Goal: Communication & Community: Answer question/provide support

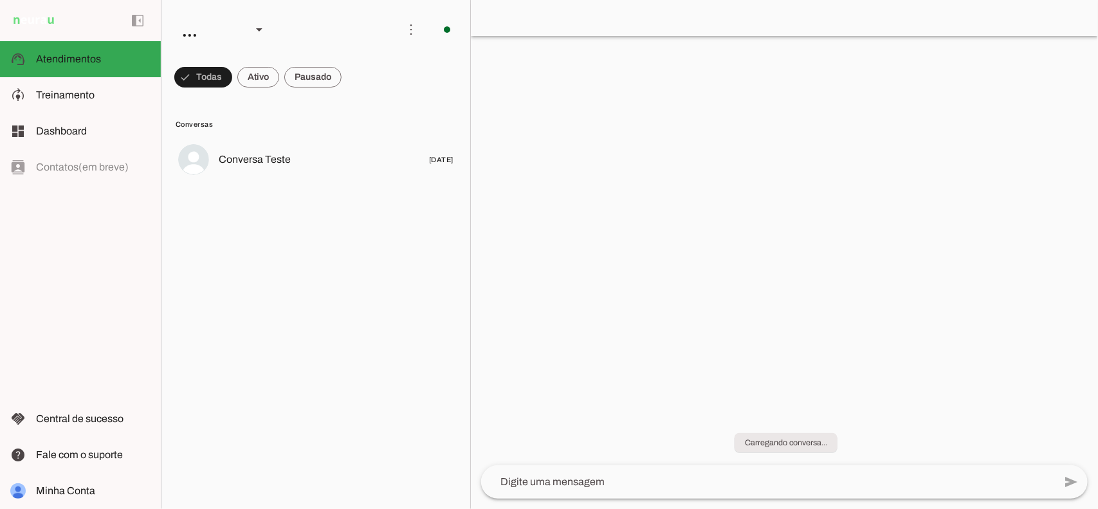
click at [304, 59] on md-item "more_vert circle Ações do Agente Agente ligado e respondendo automaticamente O …" at bounding box center [315, 29] width 309 height 59
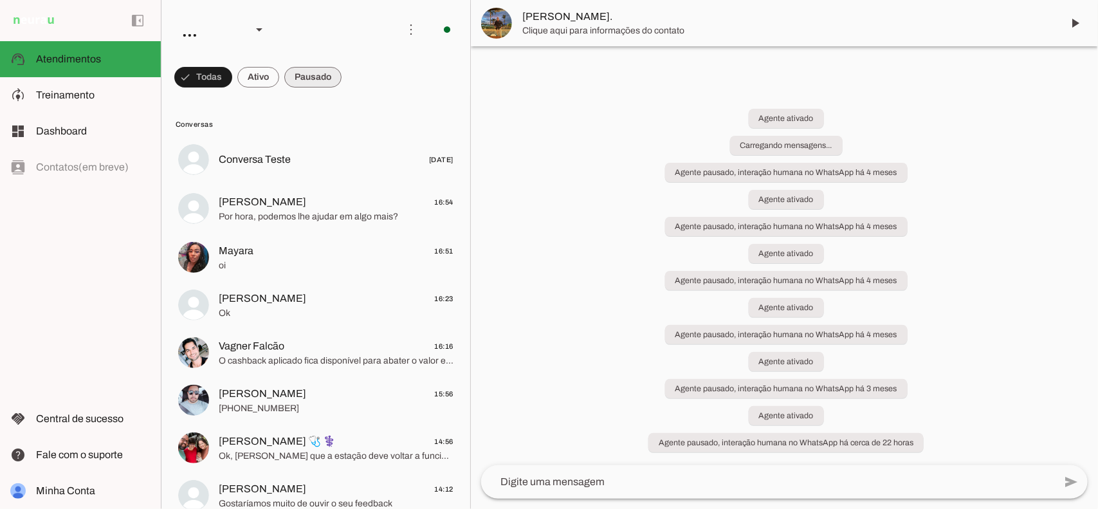
click at [309, 78] on span at bounding box center [312, 77] width 57 height 31
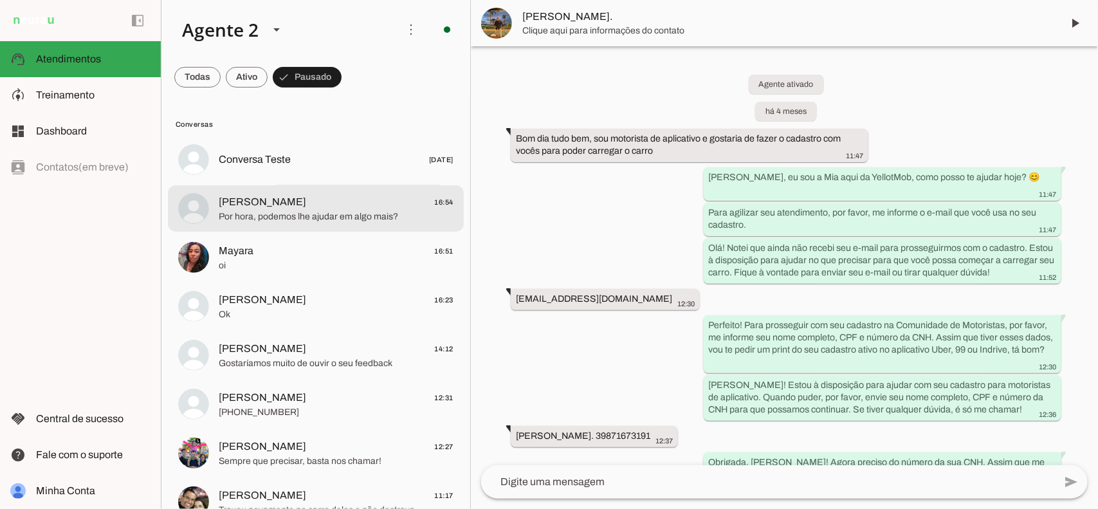
click at [323, 210] on span "Por hora, podemos lhe ajudar em algo mais?" at bounding box center [336, 216] width 235 height 13
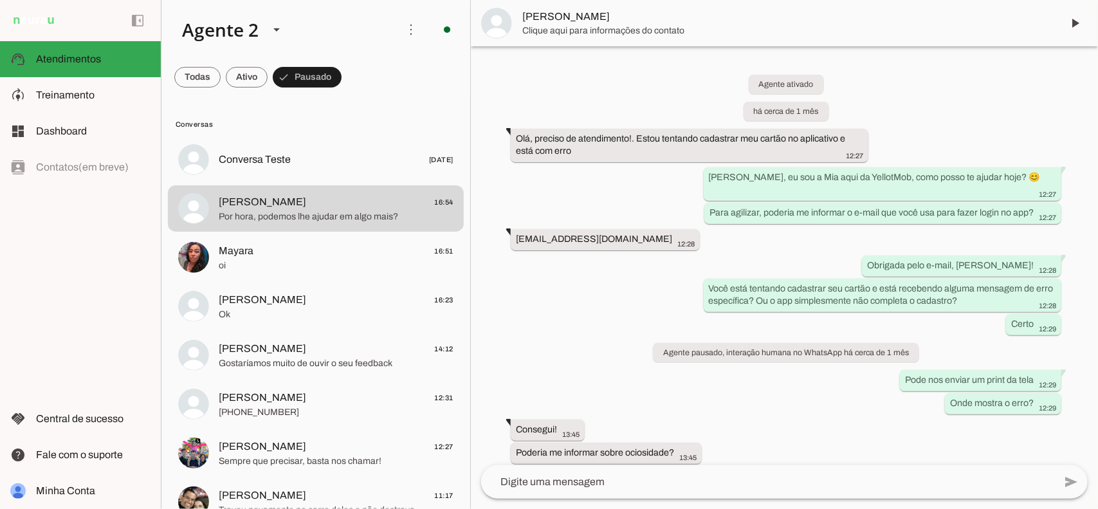
scroll to position [1864, 0]
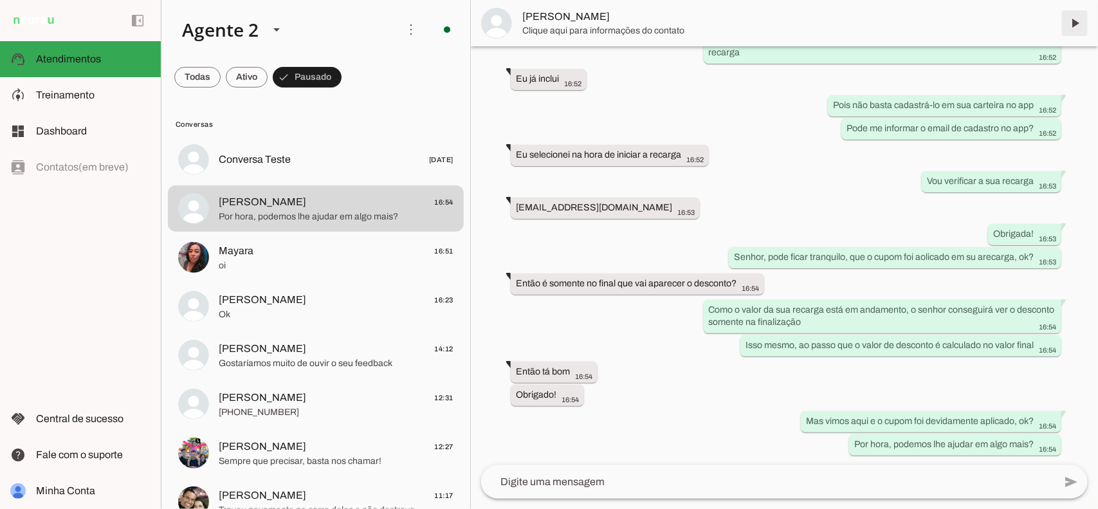
click at [1074, 18] on span at bounding box center [1074, 23] width 31 height 31
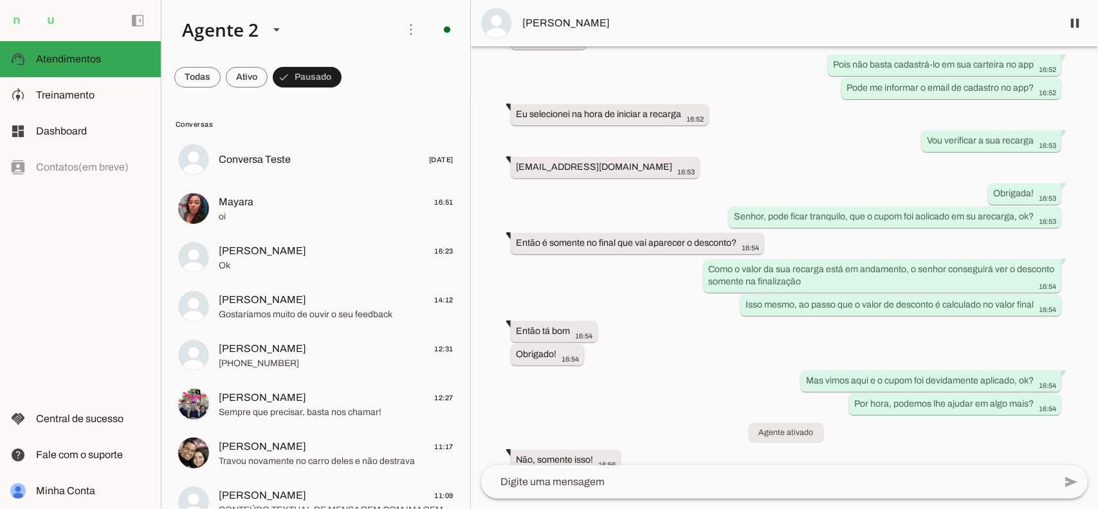
scroll to position [0, 0]
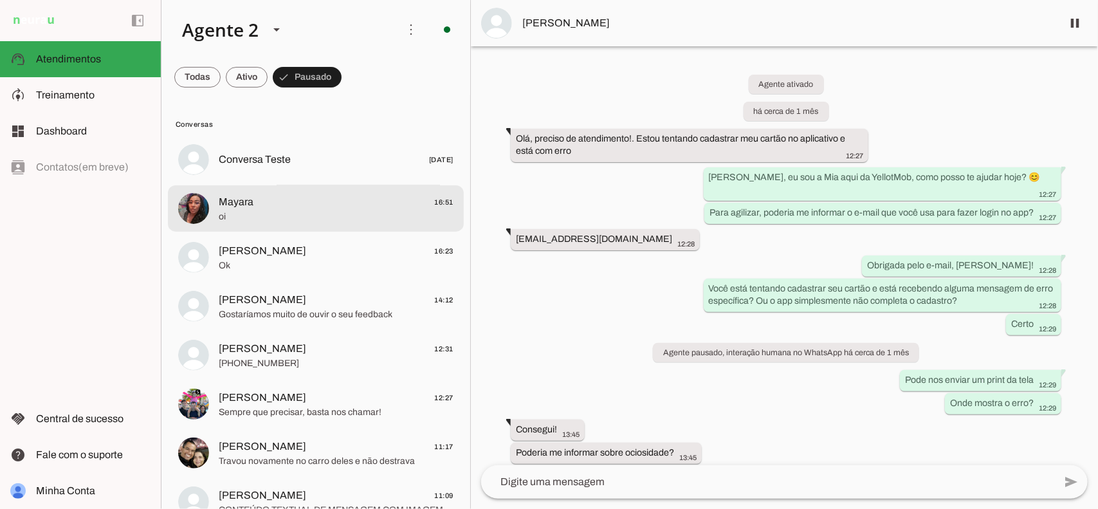
click at [309, 207] on span "Mayara 16:51" at bounding box center [336, 202] width 235 height 16
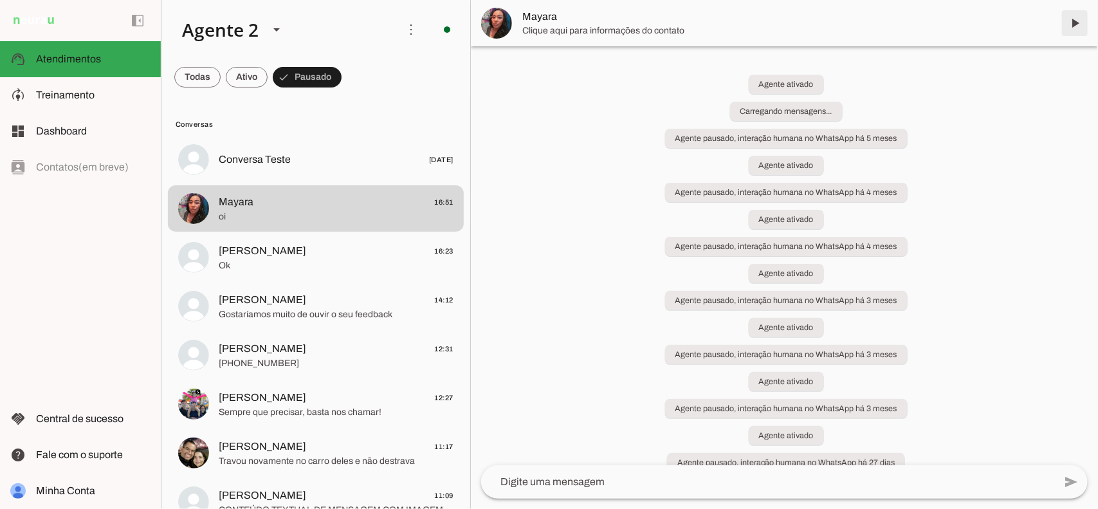
click at [1072, 17] on span at bounding box center [1074, 23] width 31 height 31
click at [313, 79] on span at bounding box center [307, 77] width 69 height 31
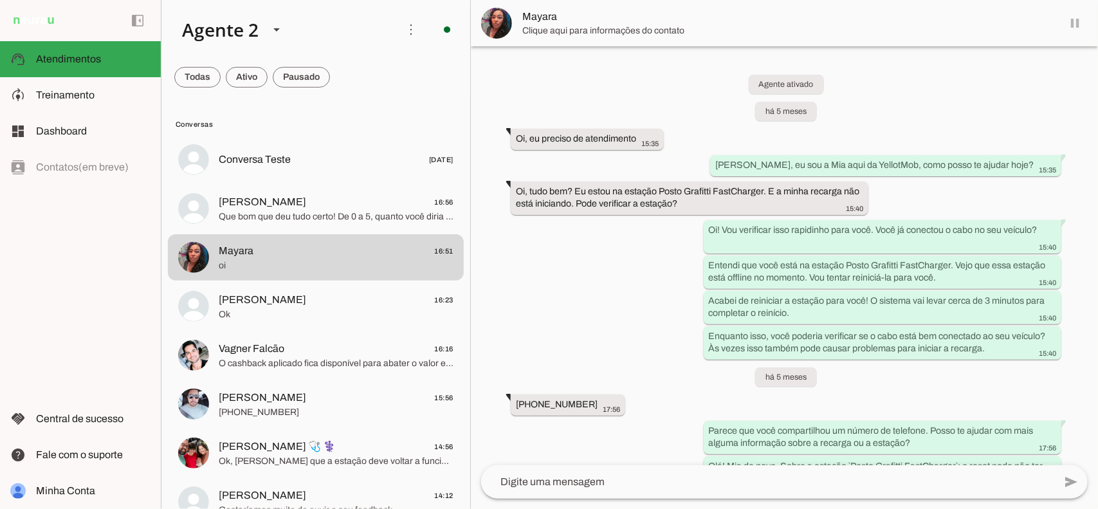
scroll to position [16698, 0]
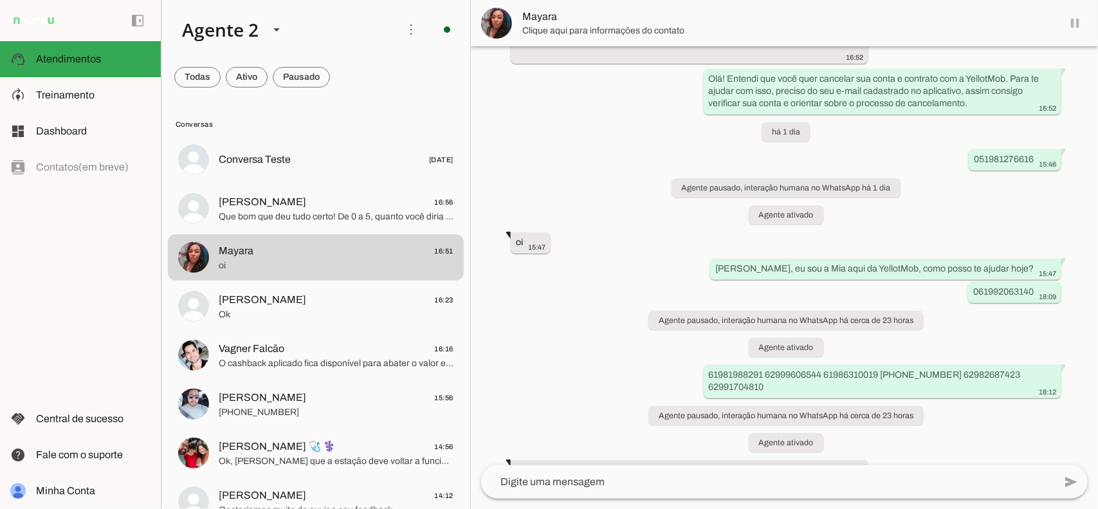
click at [268, 219] on span "Que bom que deu tudo certo! De 0 a 5, quanto você diria que ficou satisfeito co…" at bounding box center [336, 216] width 235 height 13
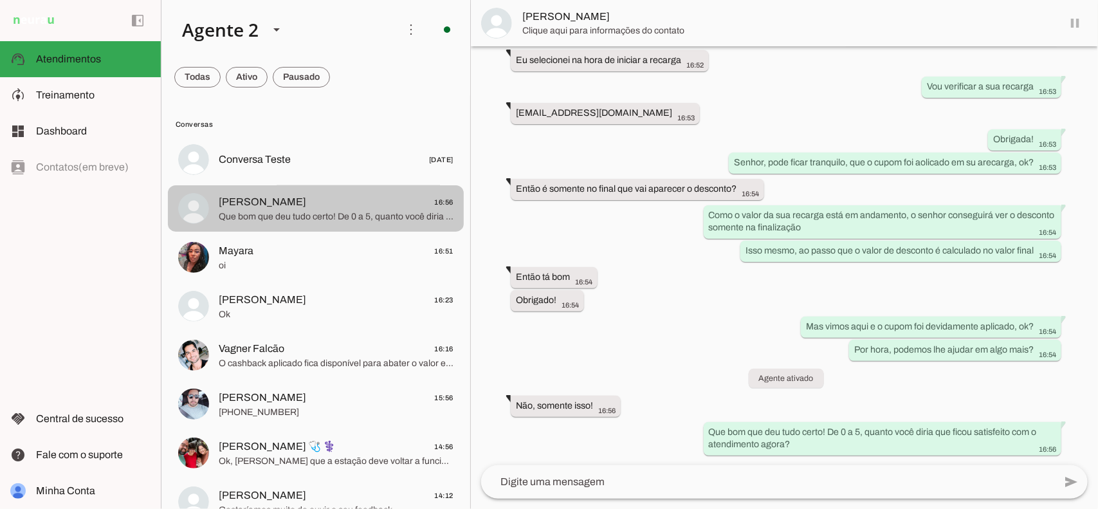
scroll to position [1959, 0]
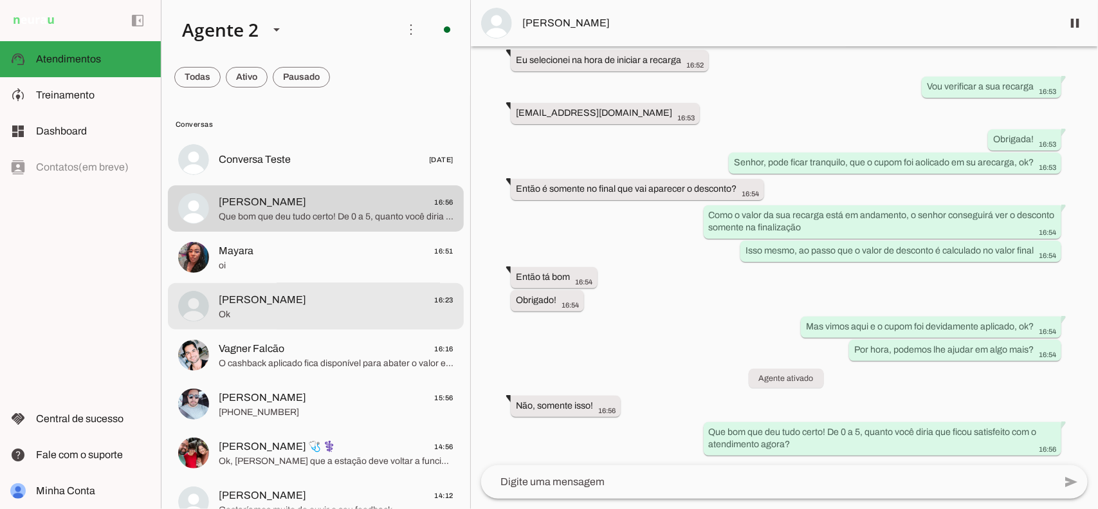
click at [345, 316] on span "Ok" at bounding box center [336, 313] width 235 height 13
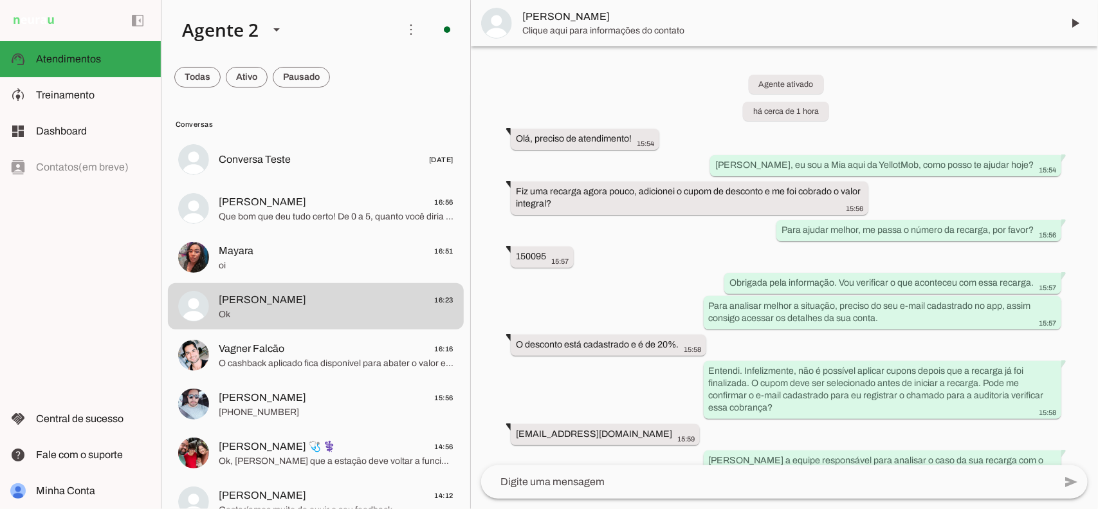
scroll to position [435, 0]
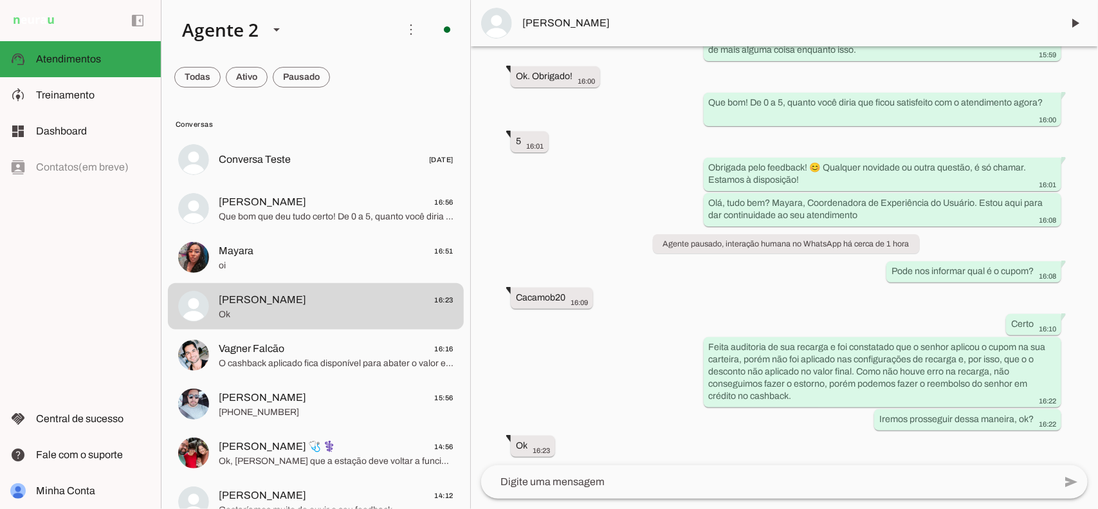
click at [542, 126] on div "Agente ativado há cerca de 1 hora Olá, preciso de atendimento! 15:54 [PERSON_NA…" at bounding box center [784, 255] width 627 height 419
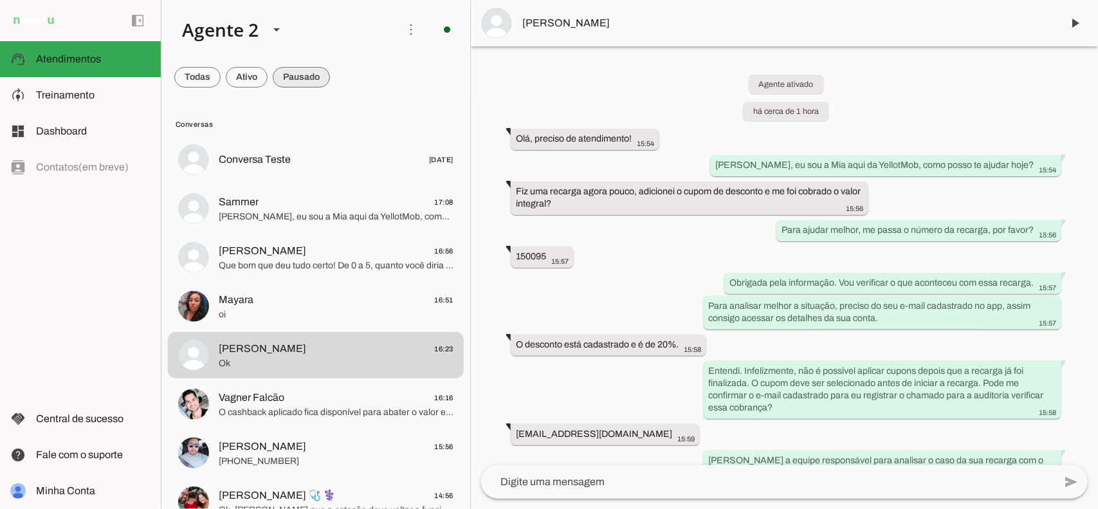
click at [318, 84] on span at bounding box center [301, 77] width 57 height 31
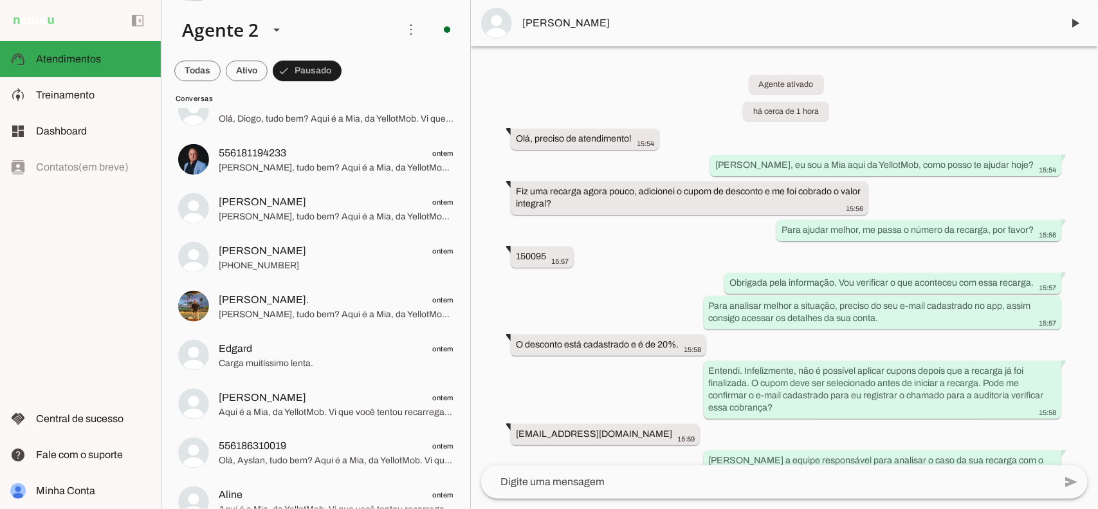
scroll to position [1783, 0]
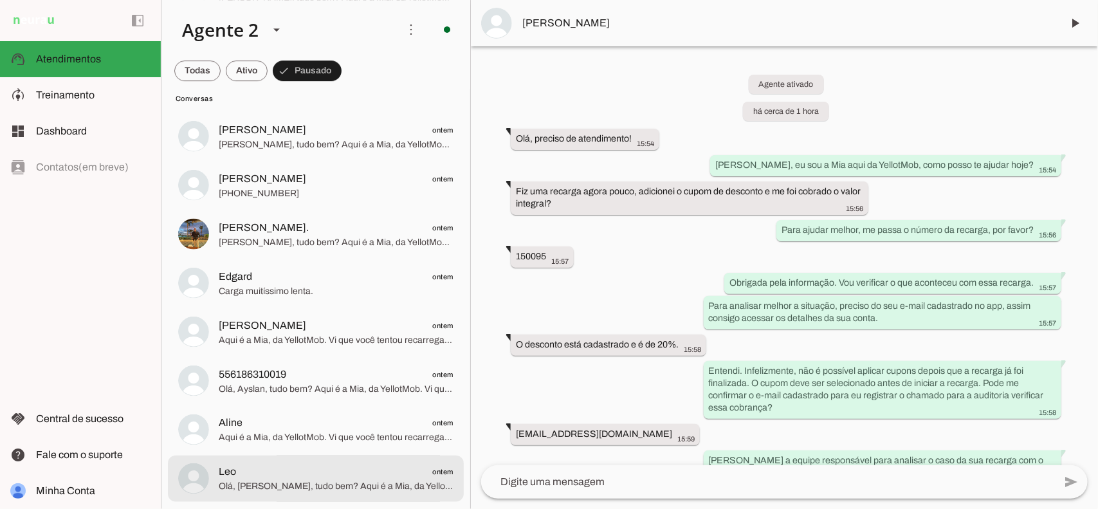
click at [409, 481] on span "Olá, [PERSON_NAME], tudo bem? Aqui é a Mia, da YellotMob. Vi que você tentou re…" at bounding box center [336, 486] width 235 height 13
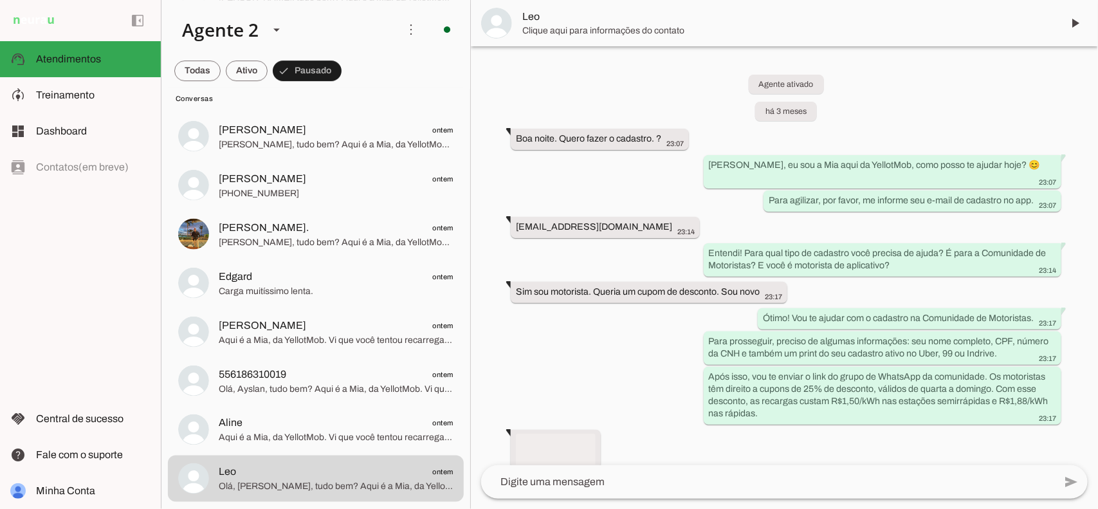
scroll to position [4960, 0]
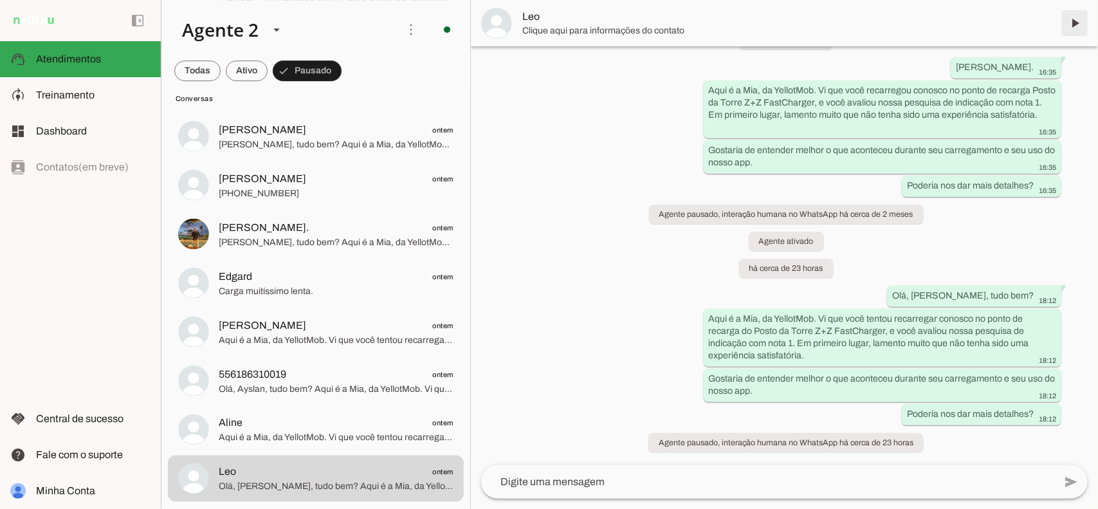
click at [1072, 20] on span at bounding box center [1074, 23] width 31 height 31
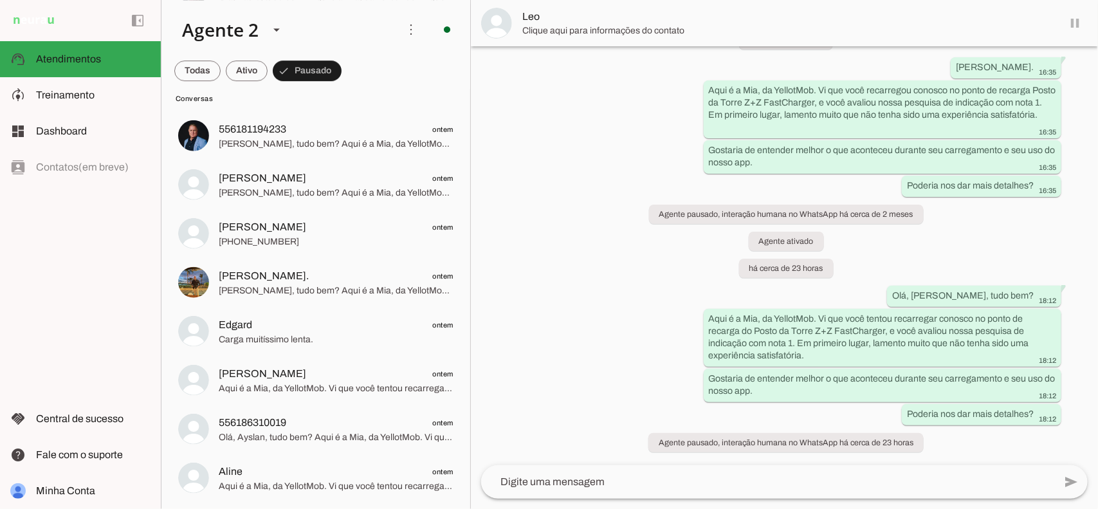
scroll to position [1734, 0]
click at [303, 488] on span "Aqui é a Mia, da YellotMob. Vi que você tentou recarregar conosco no ponto de r…" at bounding box center [336, 486] width 235 height 13
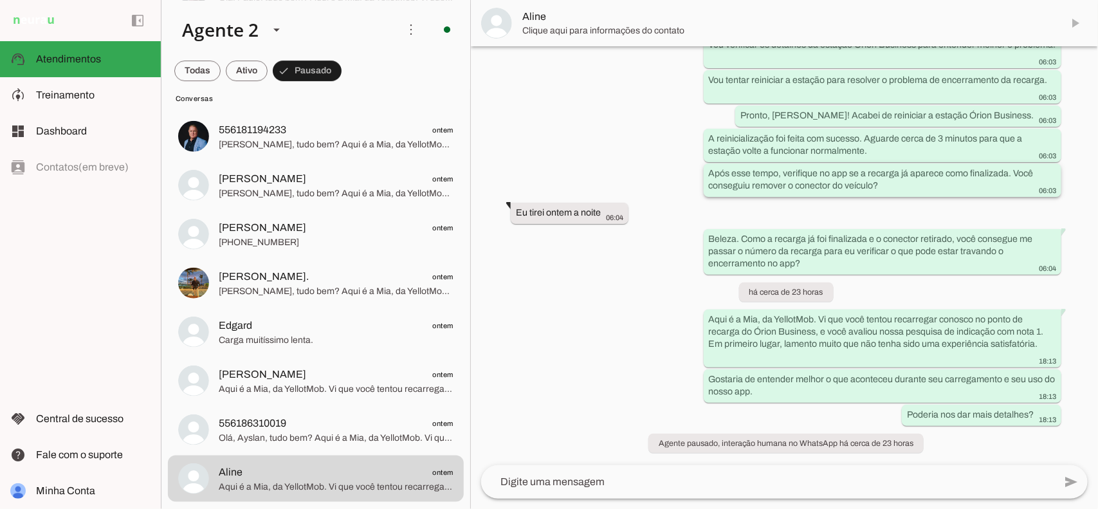
scroll to position [518, 0]
click at [1076, 18] on span at bounding box center [1074, 23] width 31 height 31
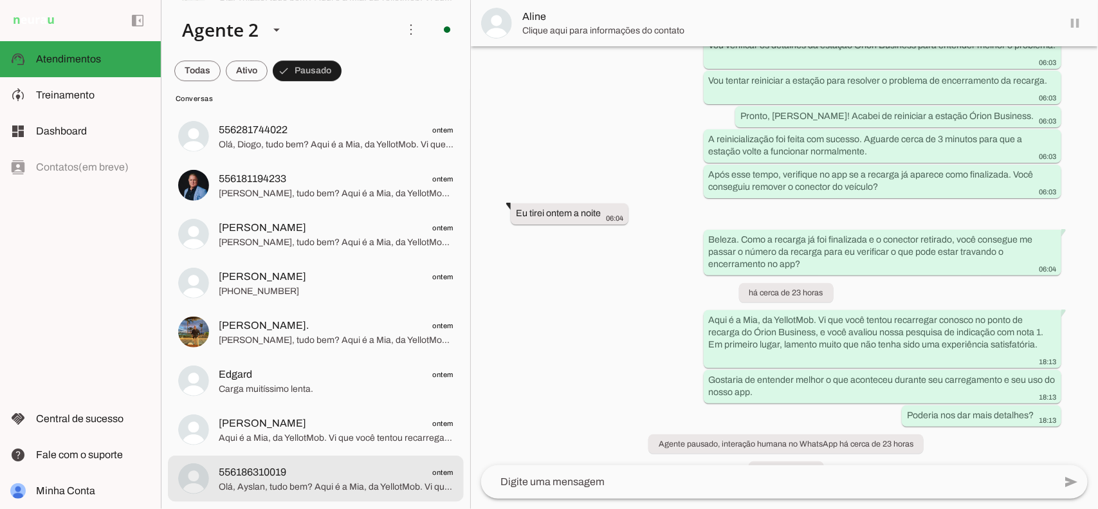
scroll to position [545, 0]
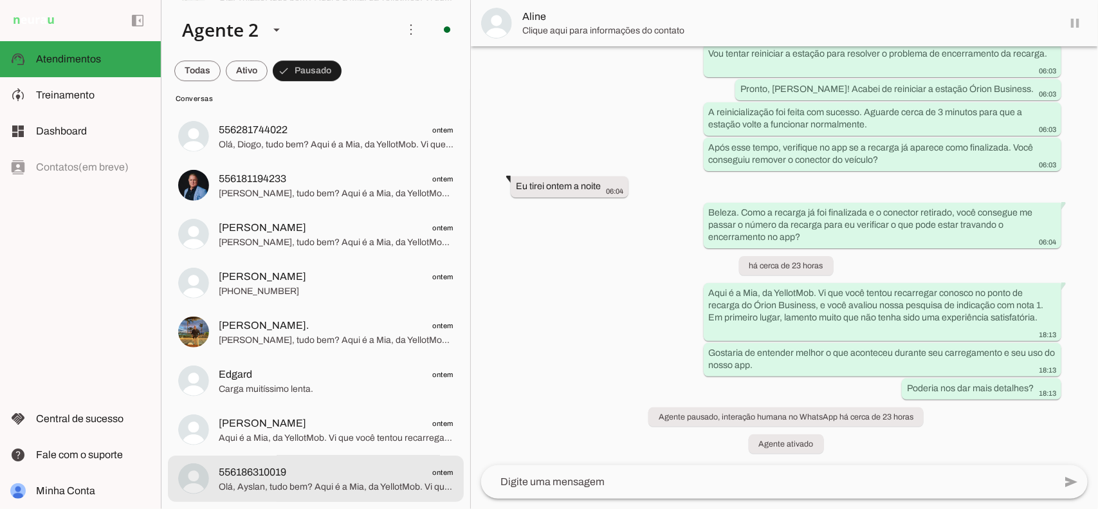
click at [314, 464] on span "556186310019 ontem" at bounding box center [336, 472] width 235 height 16
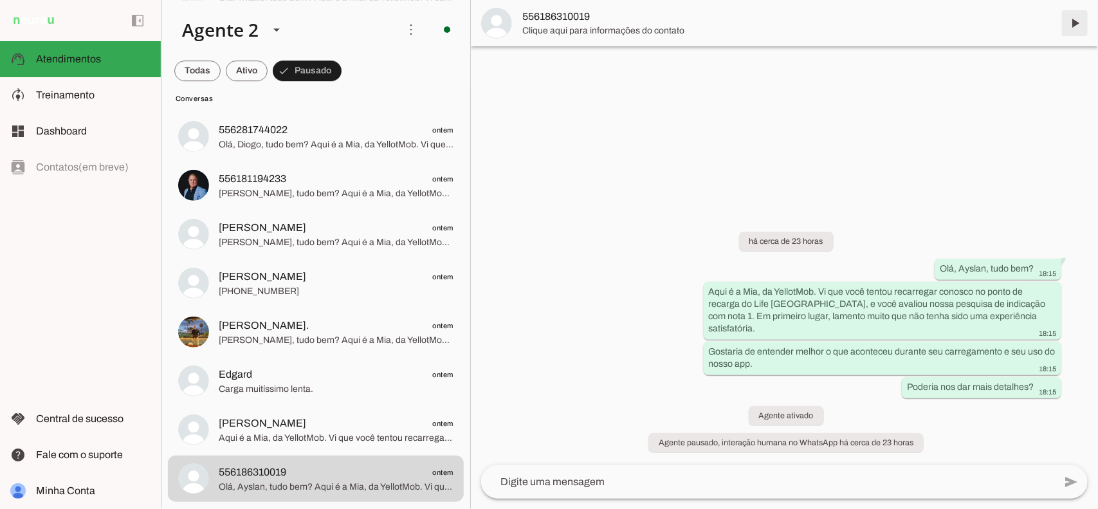
click at [1076, 24] on span at bounding box center [1074, 23] width 31 height 31
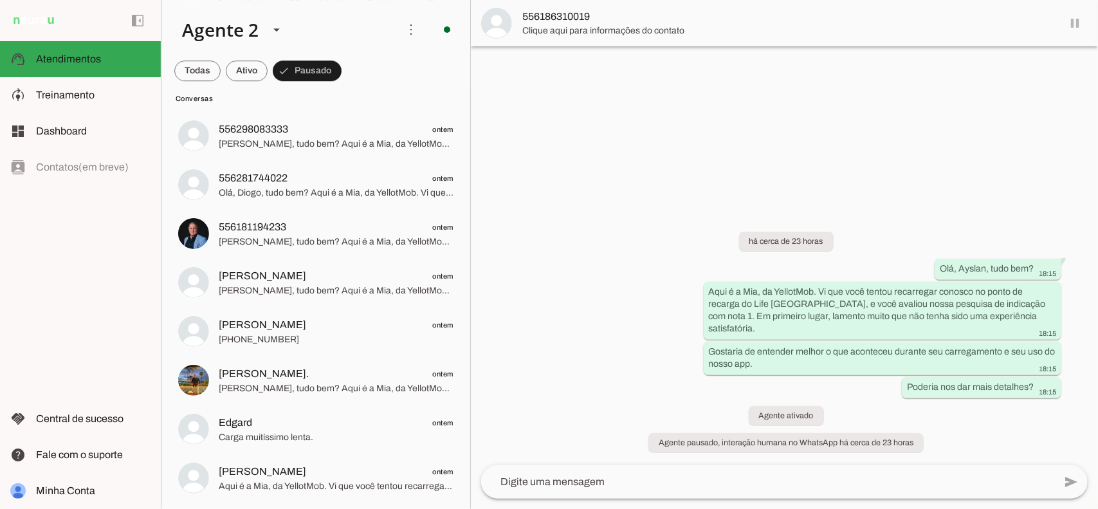
scroll to position [1637, 0]
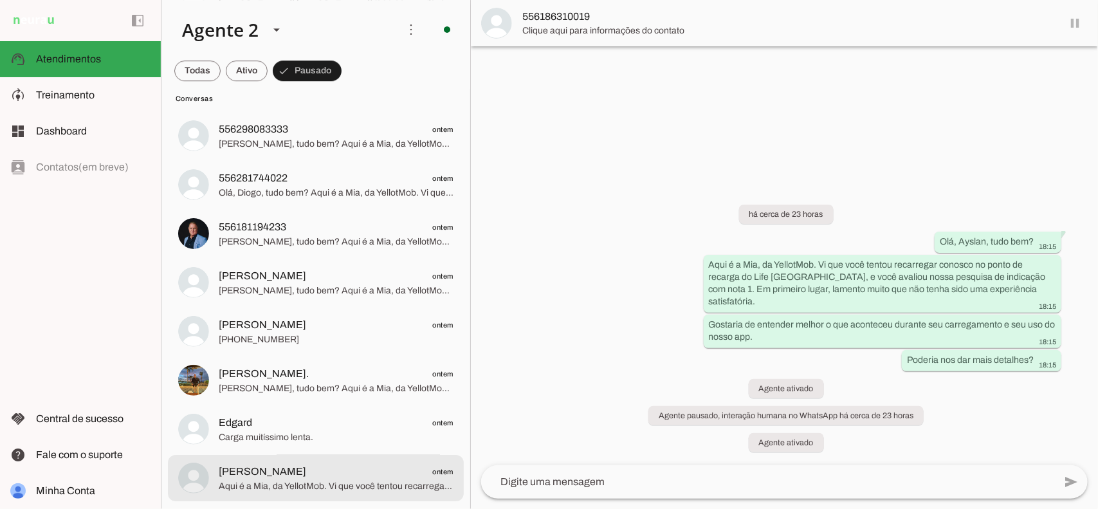
click at [319, 481] on span "Aqui é a Mia, da YellotMob. Vi que você tentou recarregar conosco no ponto de r…" at bounding box center [336, 485] width 235 height 13
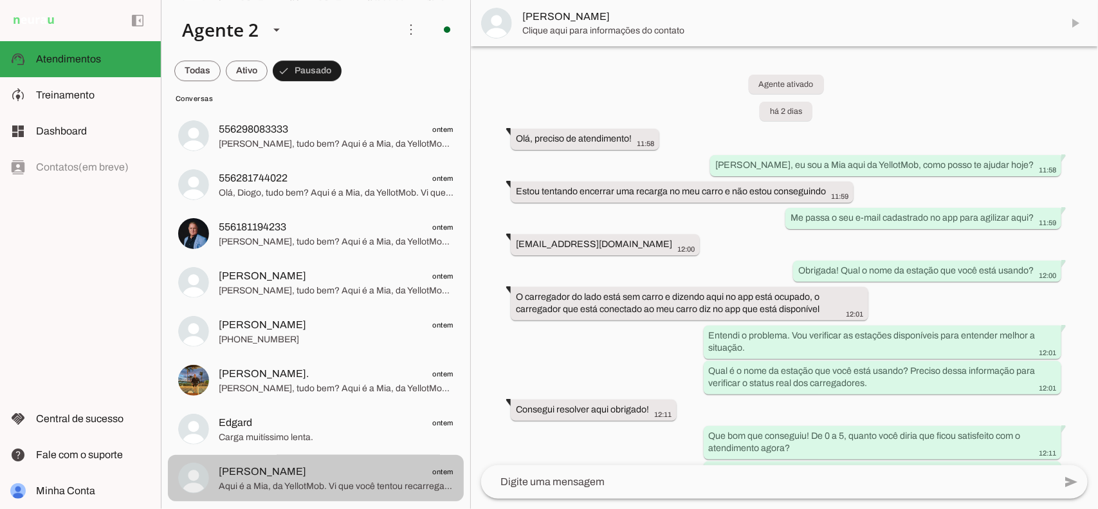
scroll to position [232, 0]
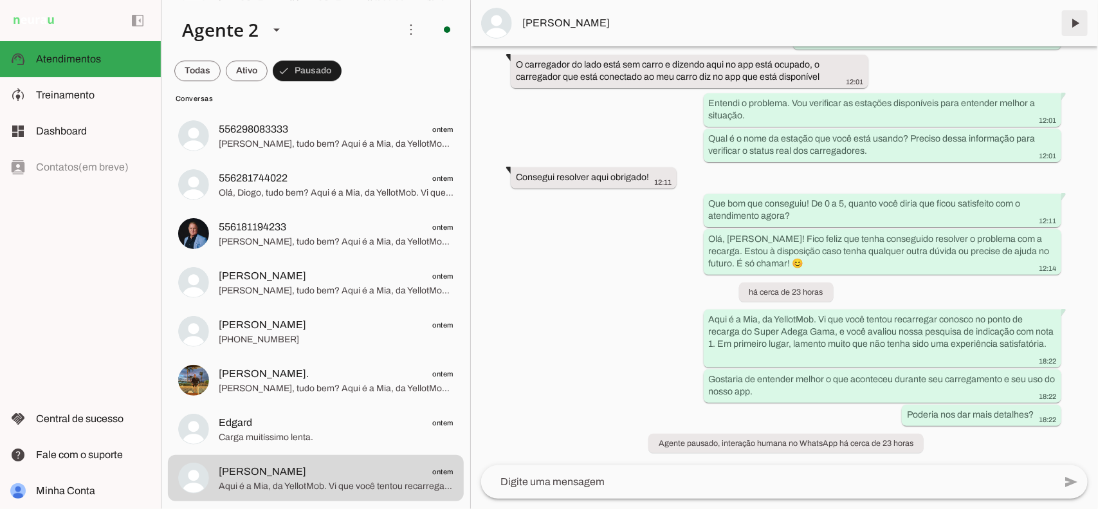
click at [1066, 21] on span at bounding box center [1074, 23] width 31 height 31
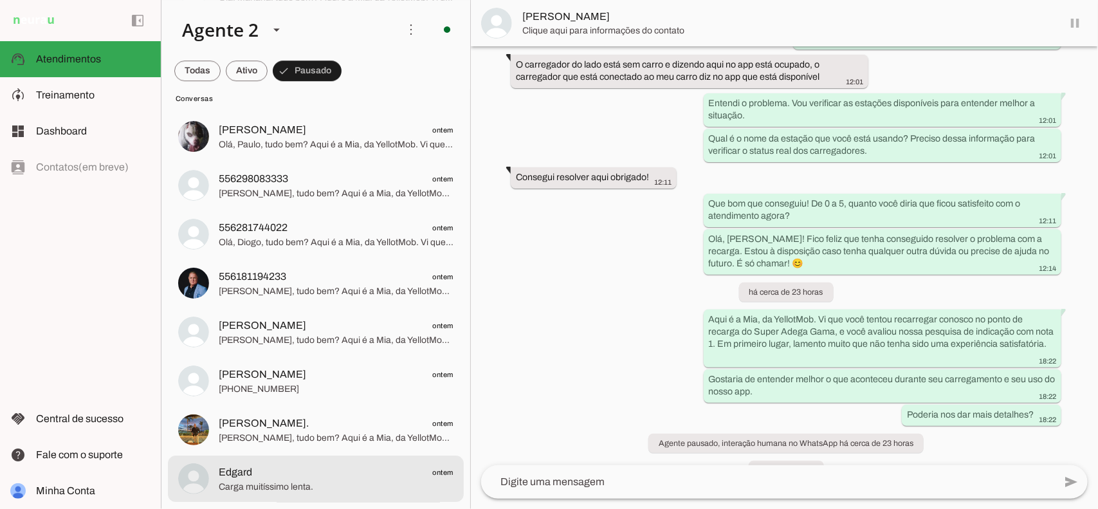
scroll to position [259, 0]
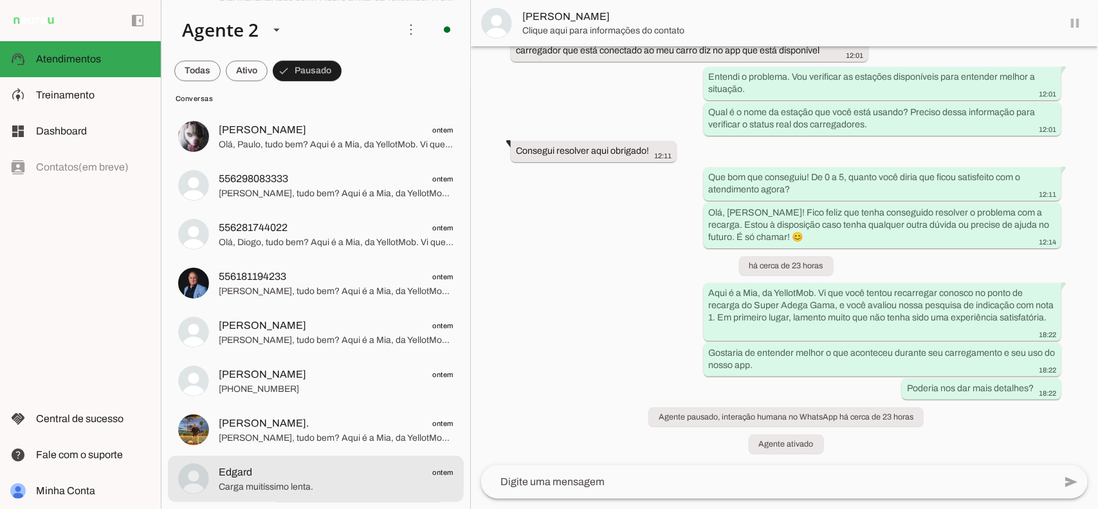
click at [316, 474] on span "Edgard ontem" at bounding box center [336, 472] width 235 height 16
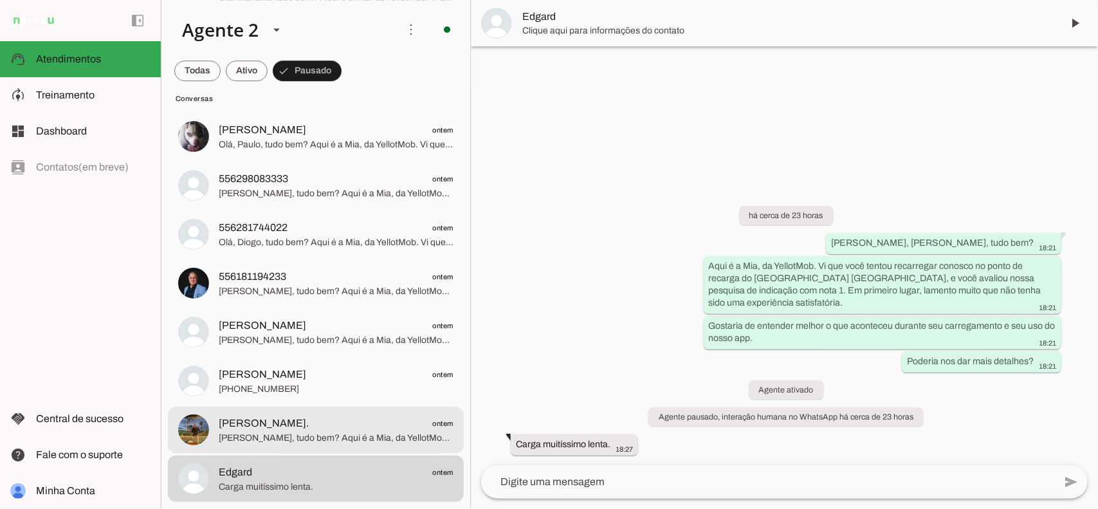
click at [319, 428] on span "[PERSON_NAME]. ontem" at bounding box center [336, 424] width 235 height 16
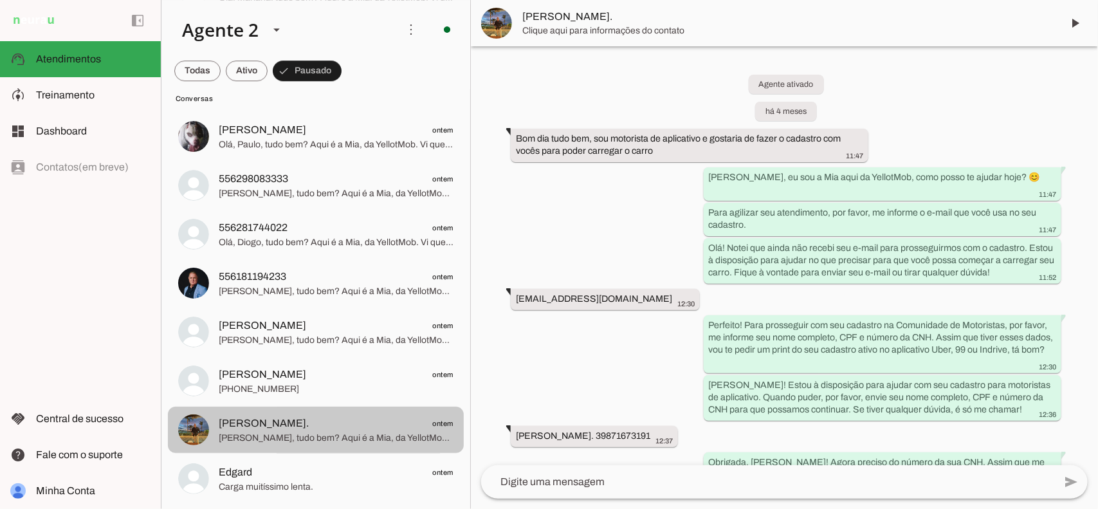
scroll to position [4178, 0]
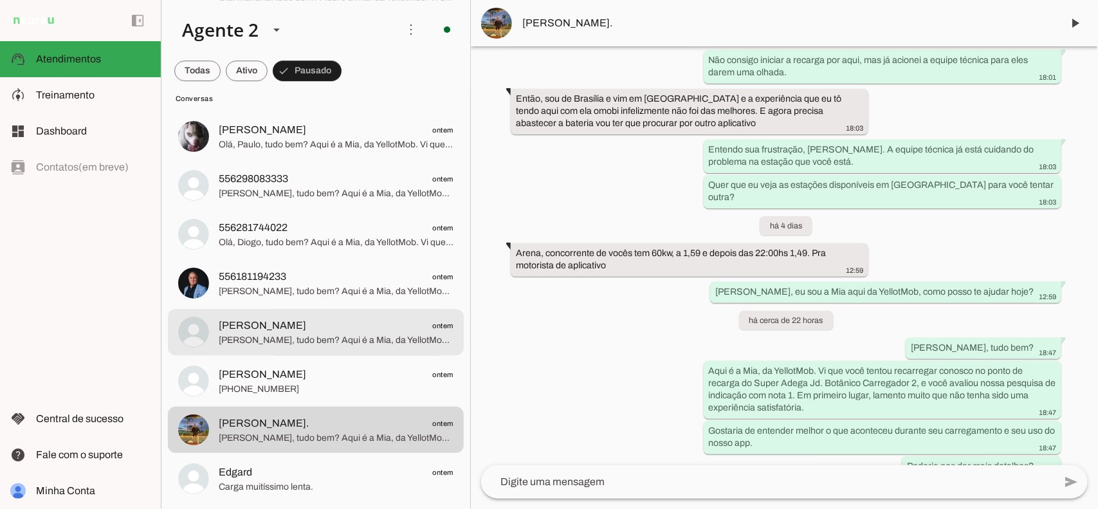
click at [345, 331] on span "[PERSON_NAME] ontem" at bounding box center [336, 326] width 235 height 16
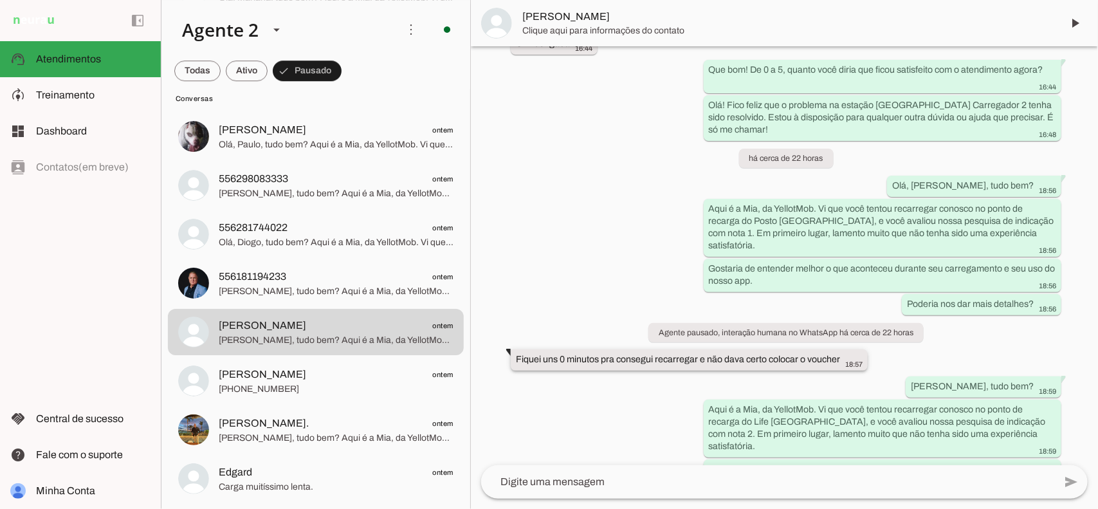
scroll to position [10800, 0]
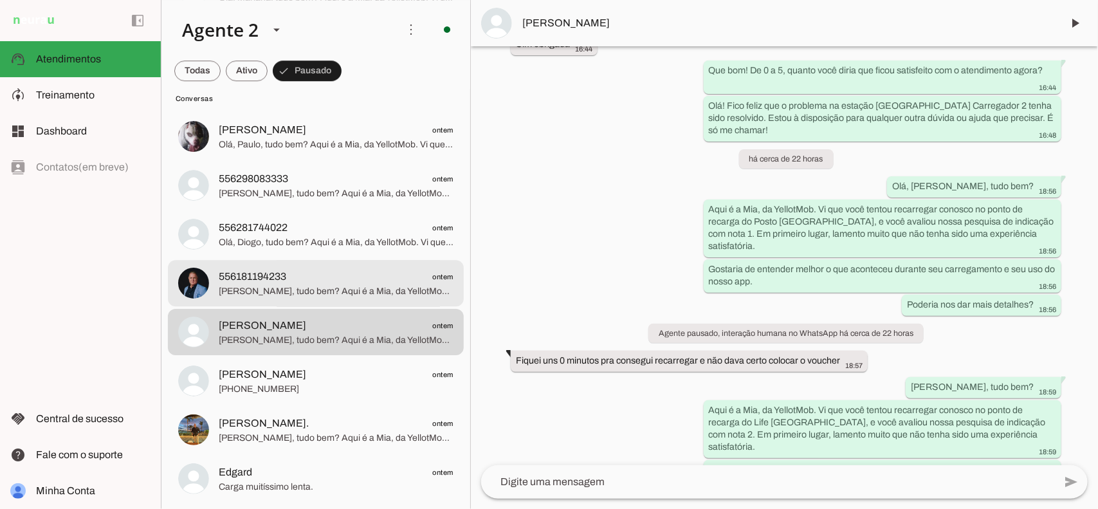
click at [265, 291] on span "[PERSON_NAME], tudo bem? Aqui é a Mia, da YellotMob. Vi que você tentou recarre…" at bounding box center [336, 291] width 235 height 13
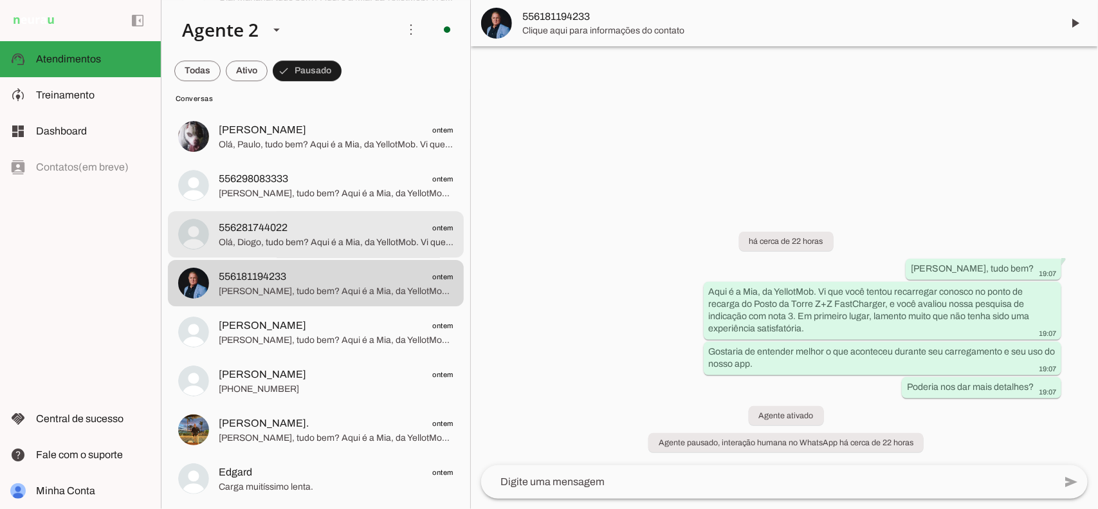
click at [268, 232] on span "556281744022" at bounding box center [253, 227] width 69 height 15
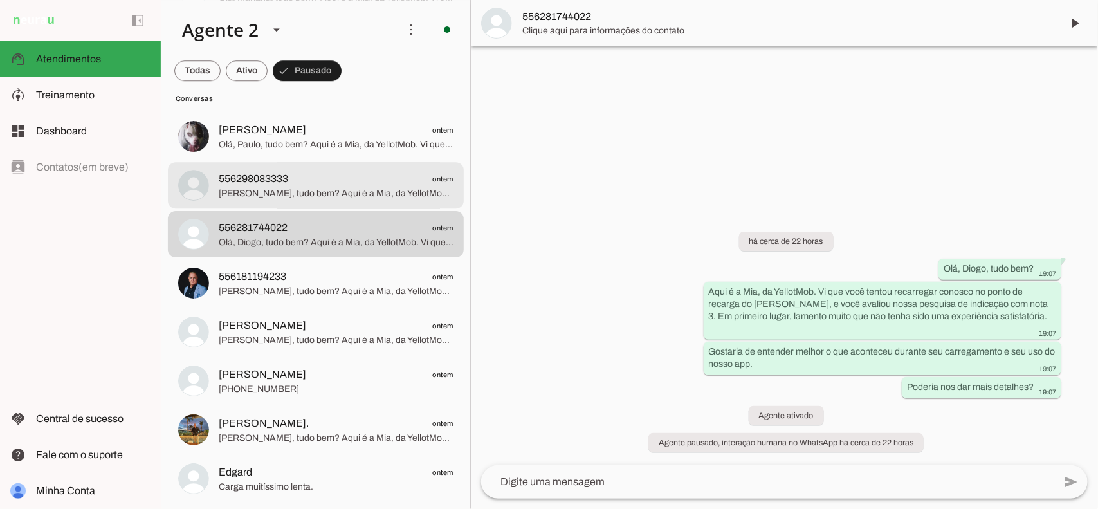
click at [320, 187] on span "[PERSON_NAME], tudo bem? Aqui é a Mia, da YellotMob. Vi que você tentou recarre…" at bounding box center [336, 193] width 235 height 13
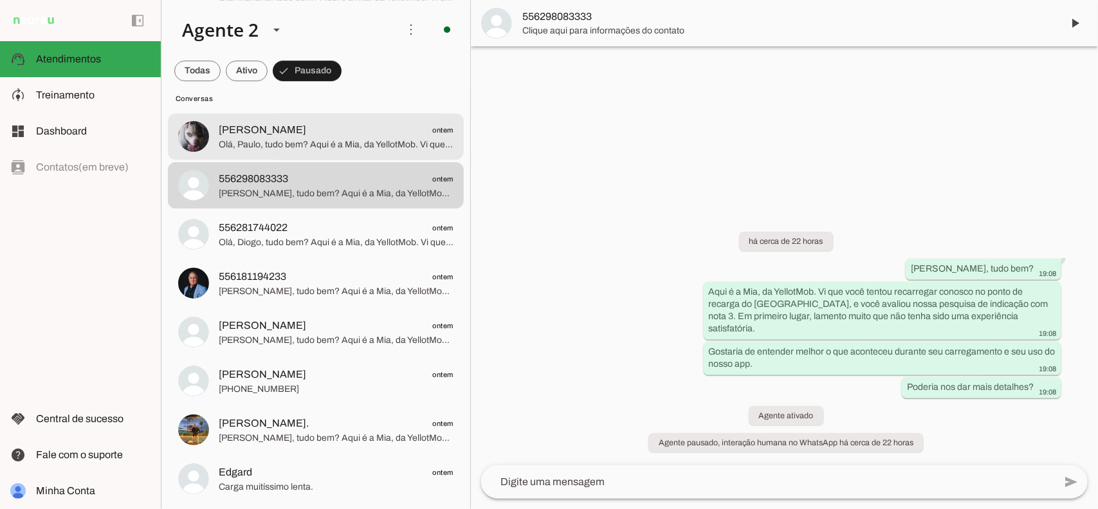
click at [282, 143] on span "Olá, Paulo, tudo bem? Aqui é a Mia, da YellotMob. Vi que você tentou recarregar…" at bounding box center [336, 144] width 235 height 13
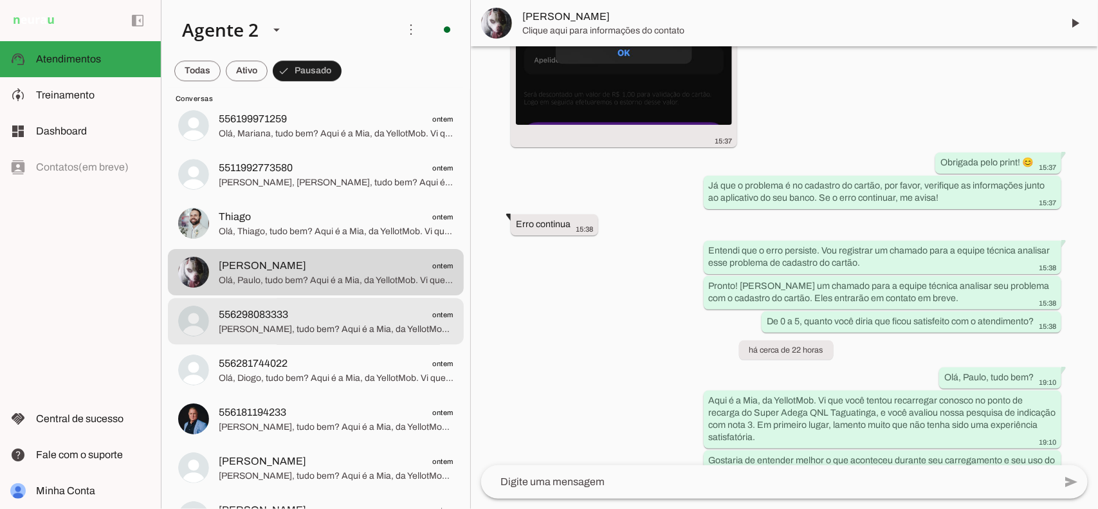
scroll to position [1427, 0]
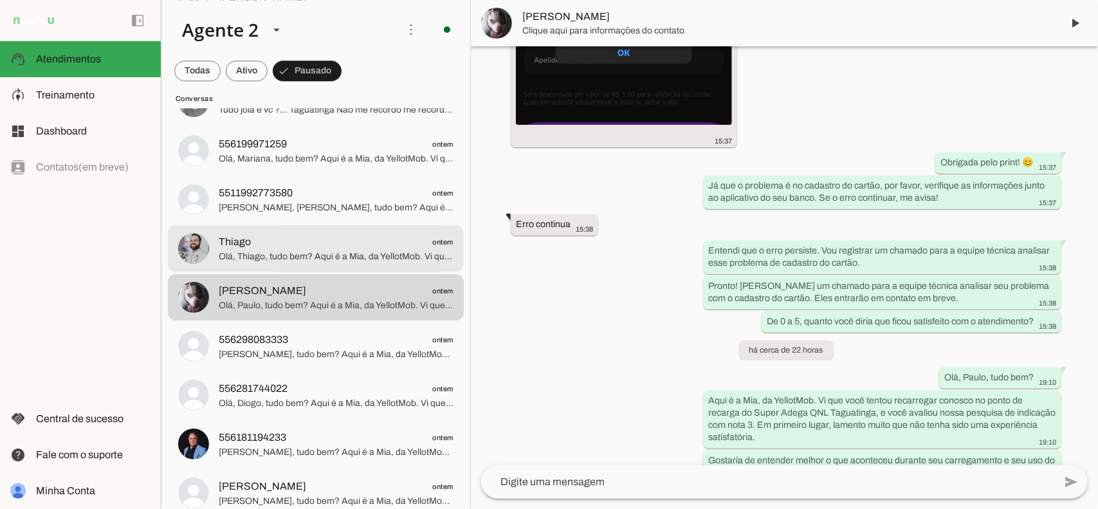
click at [326, 243] on span "Thiago ontem" at bounding box center [336, 242] width 235 height 16
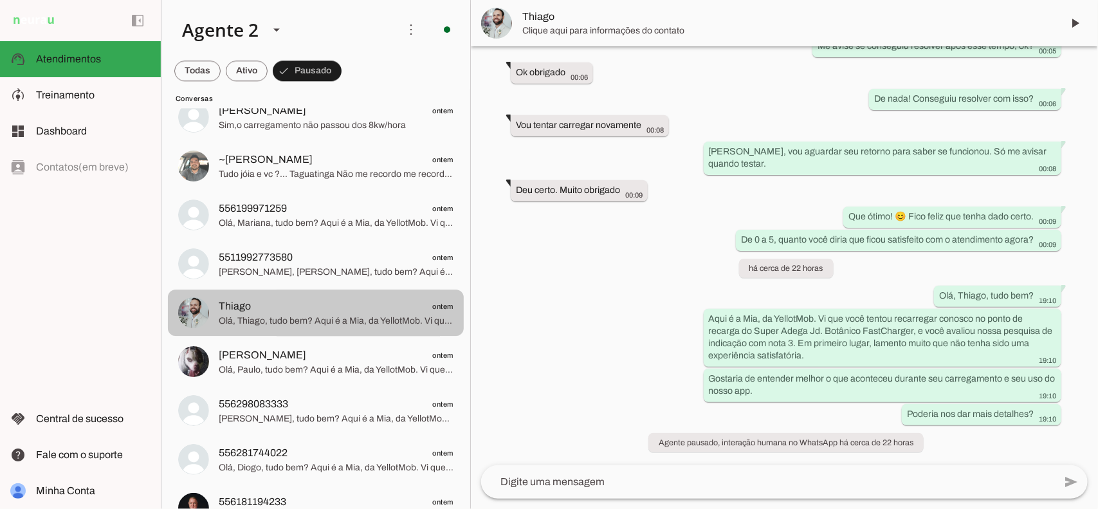
scroll to position [1346, 0]
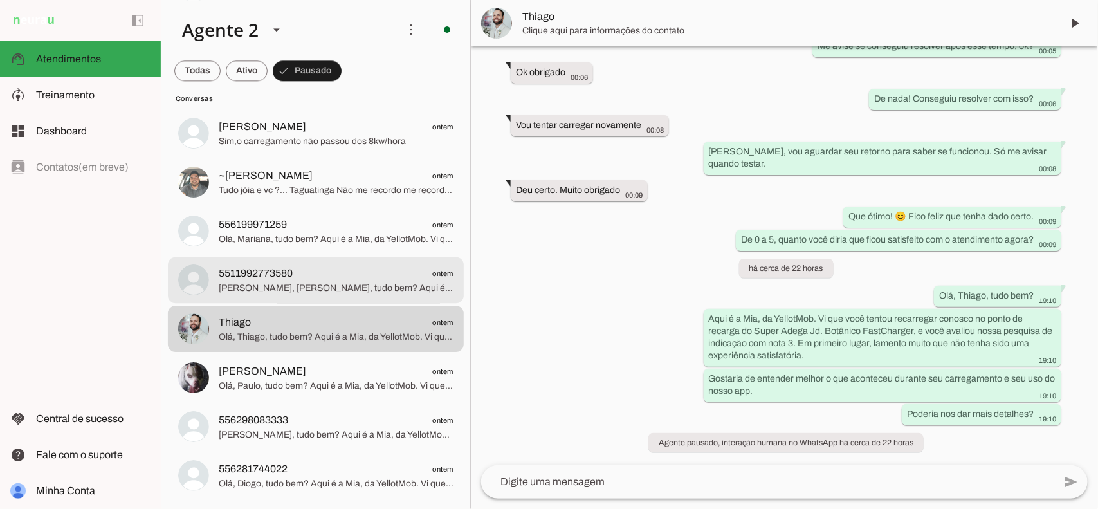
click at [319, 266] on span "5511992773580 ontem" at bounding box center [336, 274] width 235 height 16
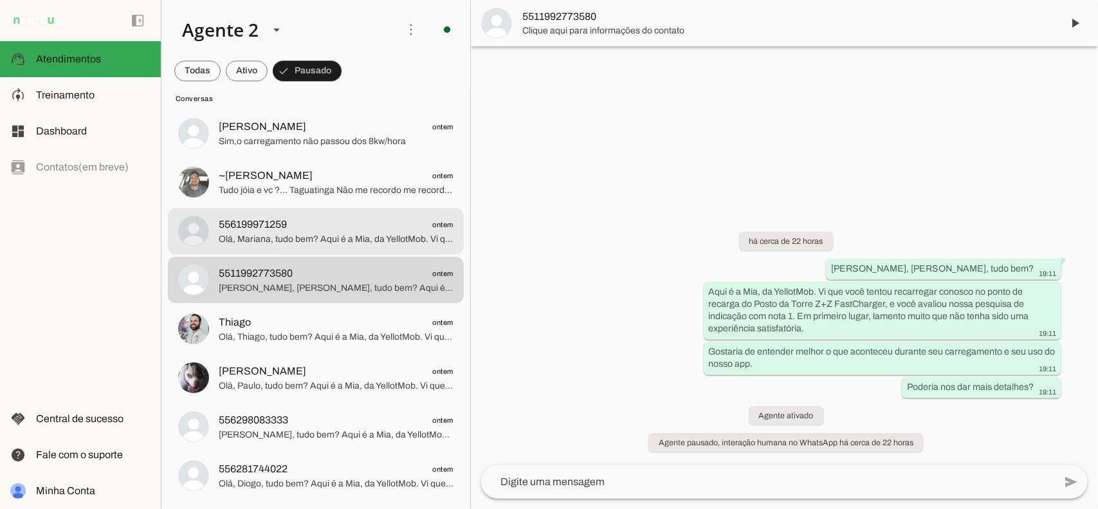
click at [295, 228] on span "556199971259 ontem" at bounding box center [336, 225] width 235 height 16
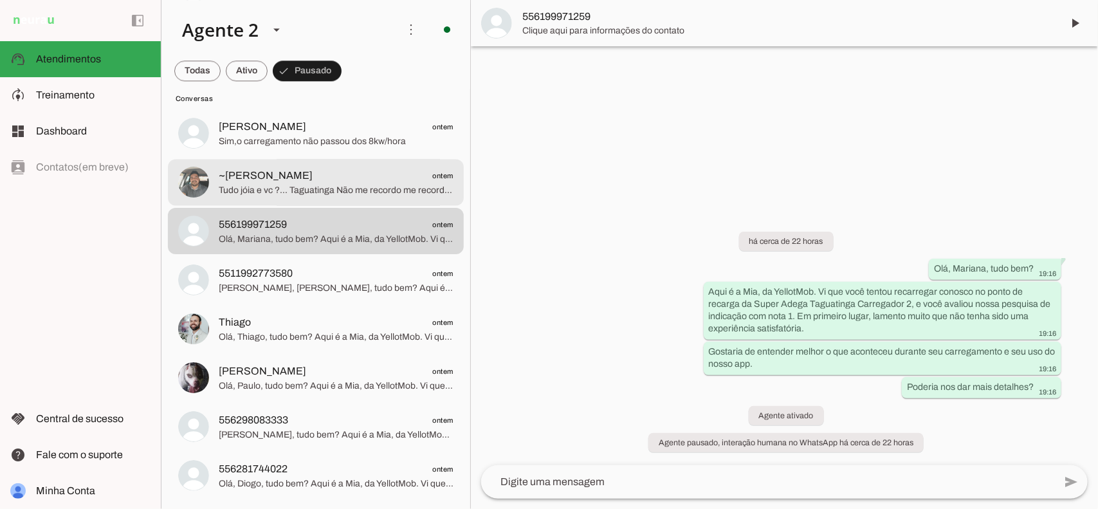
click at [306, 181] on span "~[PERSON_NAME] ontem" at bounding box center [336, 176] width 235 height 16
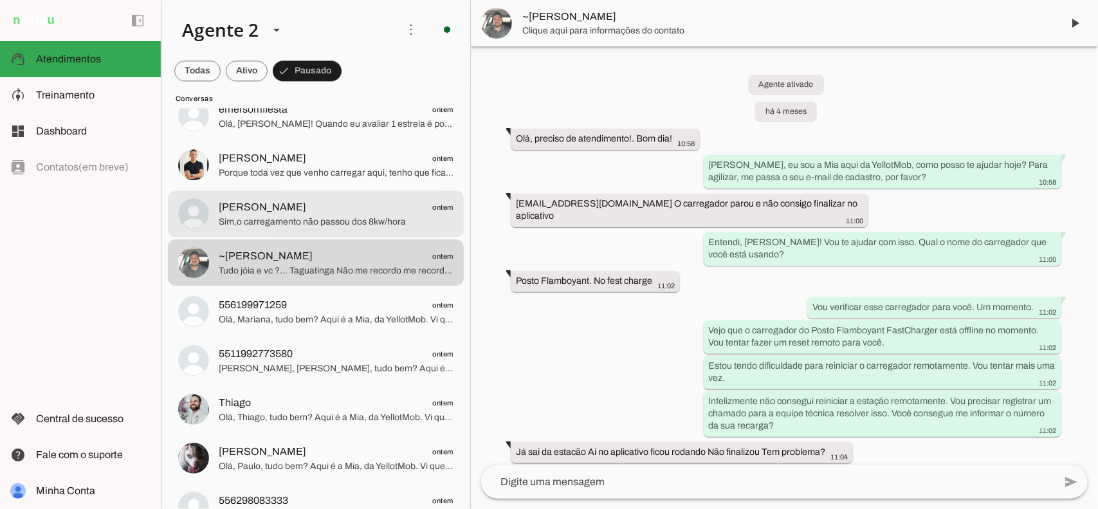
click at [302, 205] on span "[PERSON_NAME] ontem" at bounding box center [336, 207] width 235 height 16
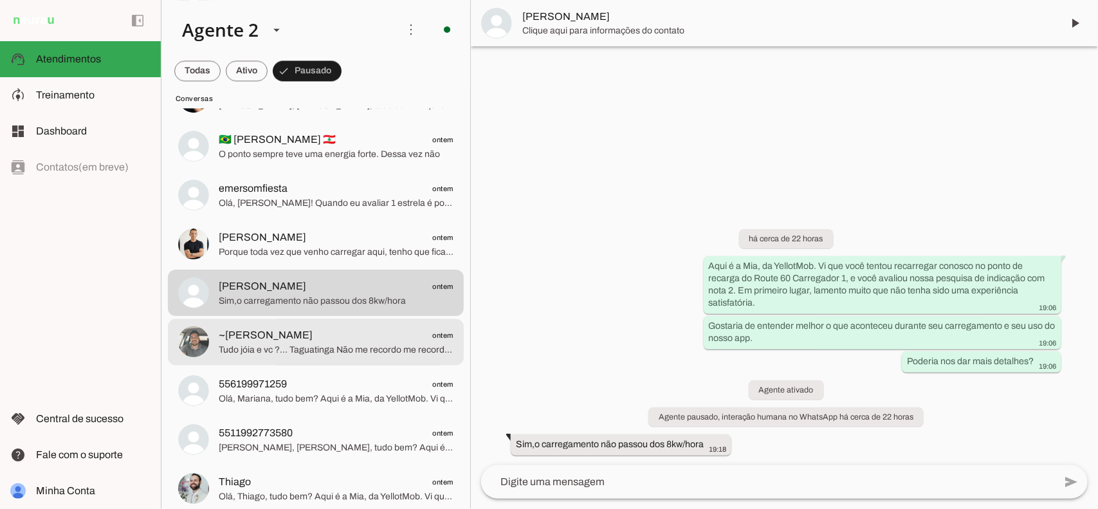
scroll to position [1186, 0]
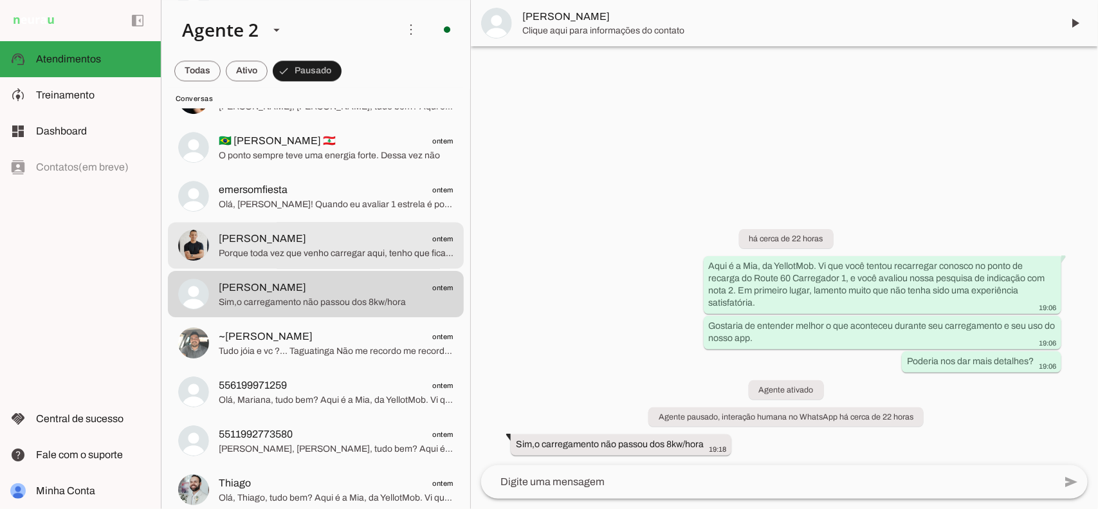
click at [338, 239] on span "[PERSON_NAME] ontem" at bounding box center [336, 239] width 235 height 16
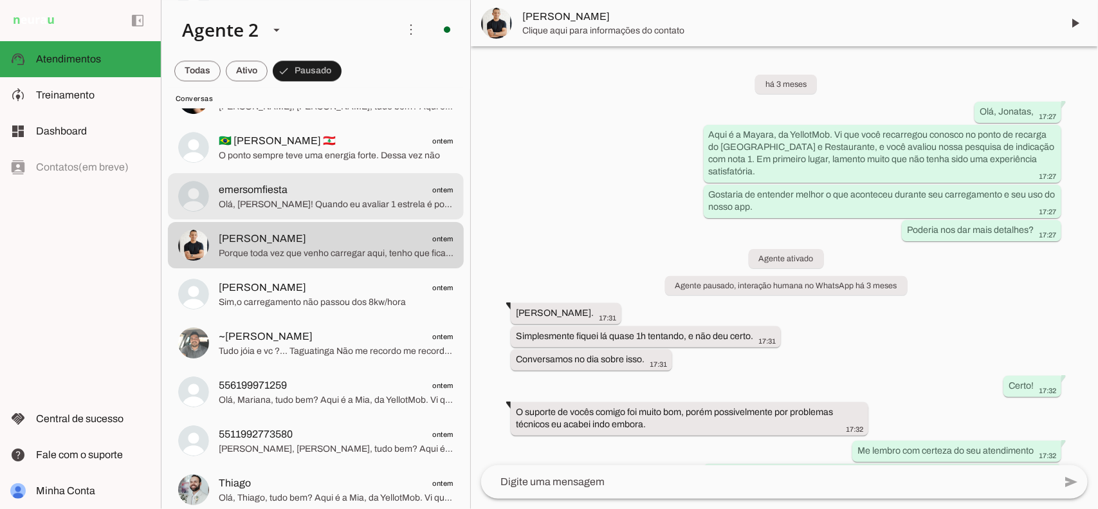
scroll to position [567, 0]
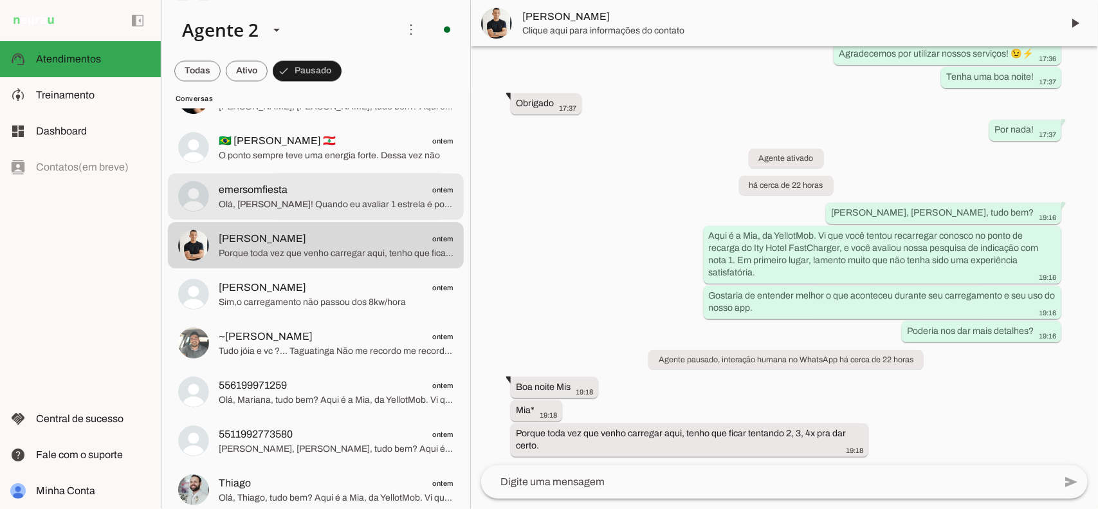
click at [323, 191] on span "emersomfiesta ontem" at bounding box center [336, 190] width 235 height 16
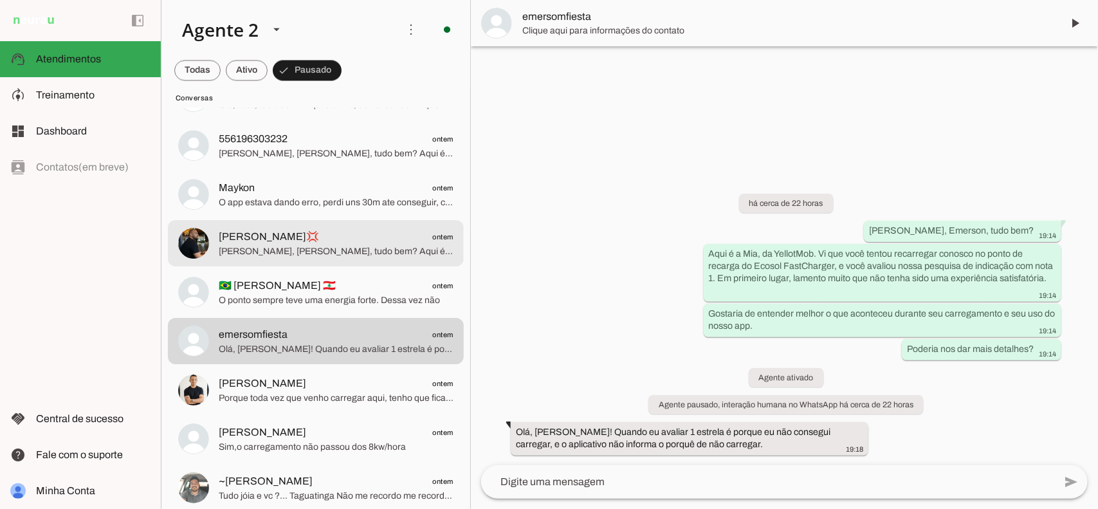
scroll to position [1025, 0]
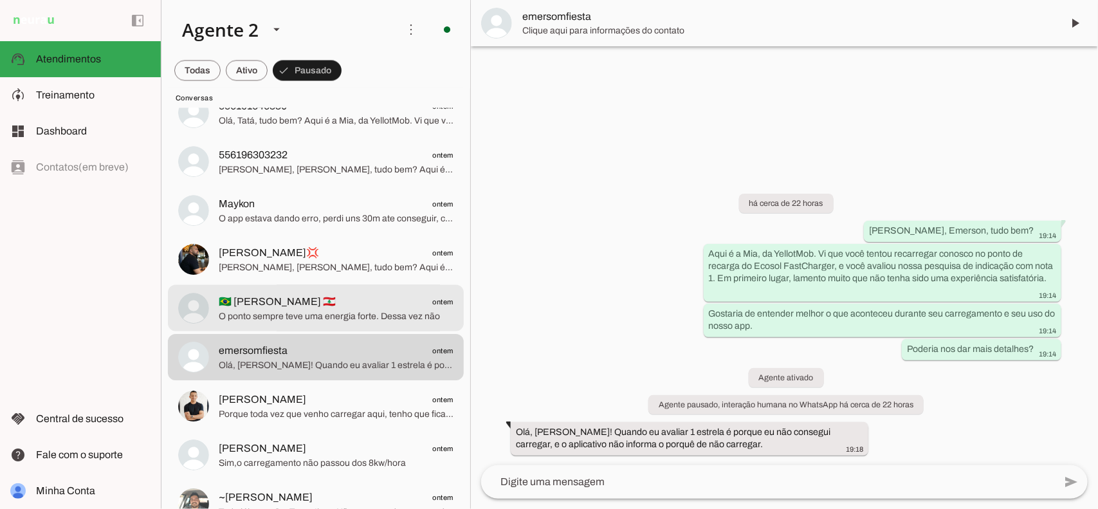
click at [302, 306] on span "🇧🇷 [PERSON_NAME] 🇱🇧 ontem" at bounding box center [336, 302] width 235 height 16
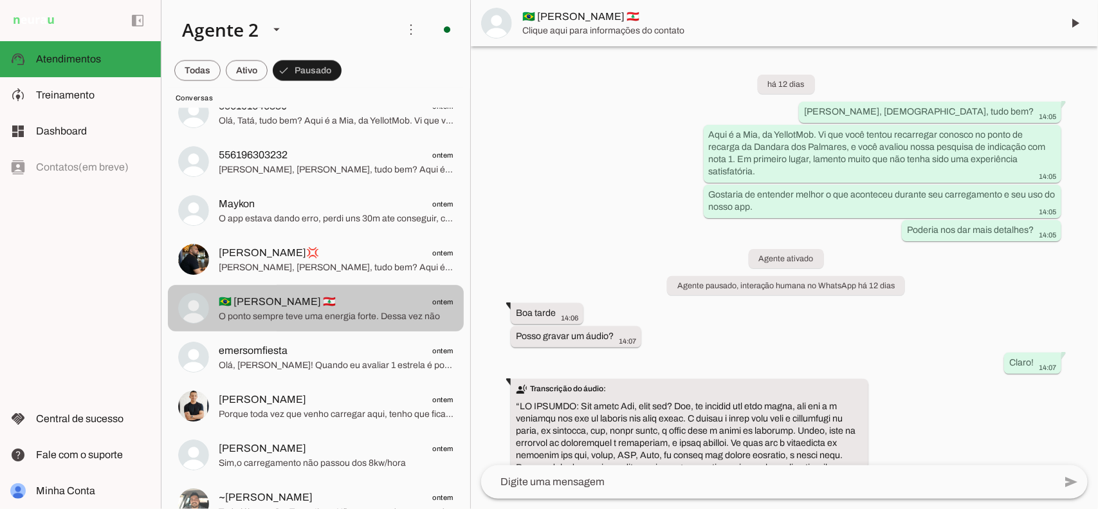
scroll to position [522, 0]
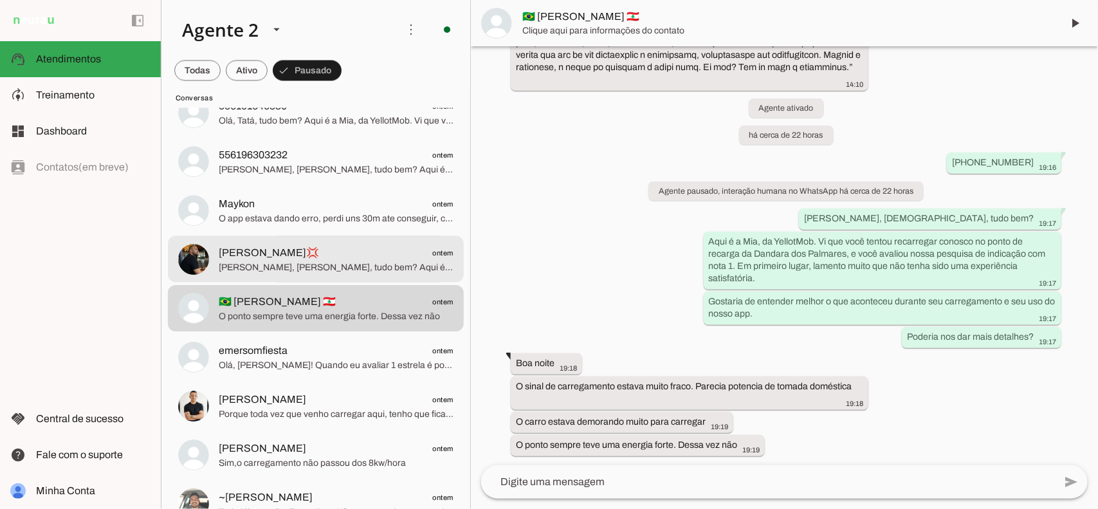
click at [322, 245] on span "[PERSON_NAME]💢 ontem" at bounding box center [336, 253] width 235 height 16
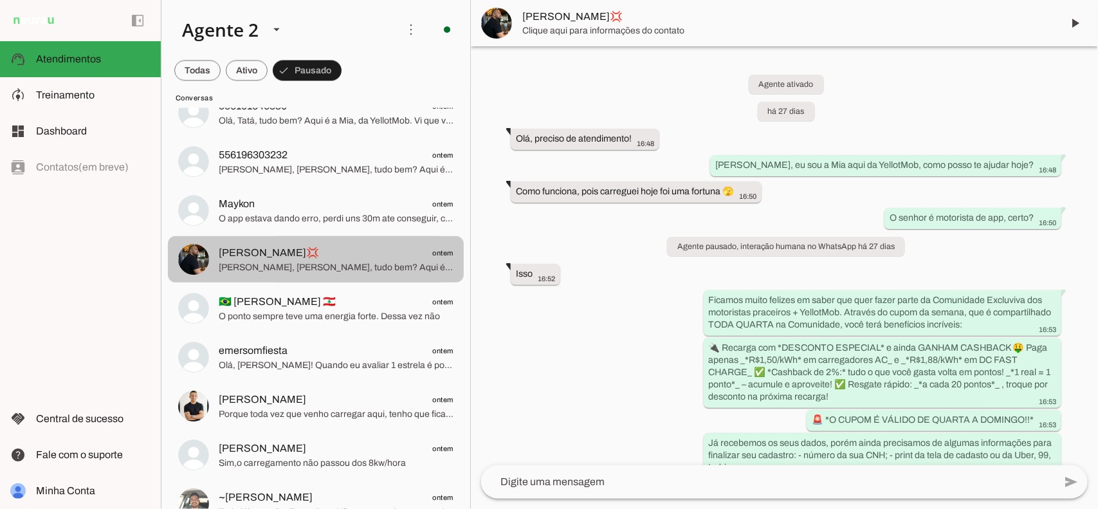
scroll to position [2157, 0]
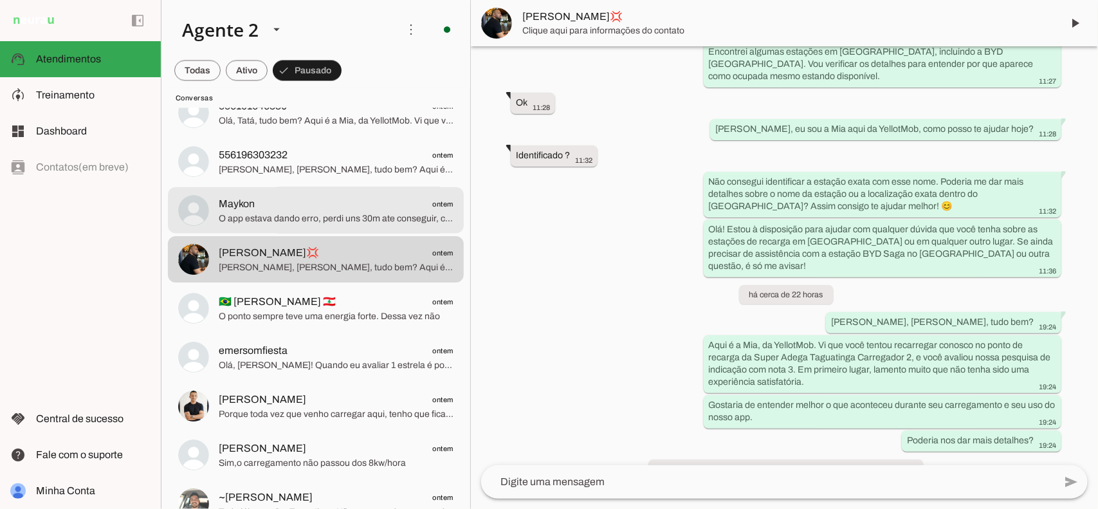
click at [326, 206] on span "Maykon ontem" at bounding box center [336, 204] width 235 height 16
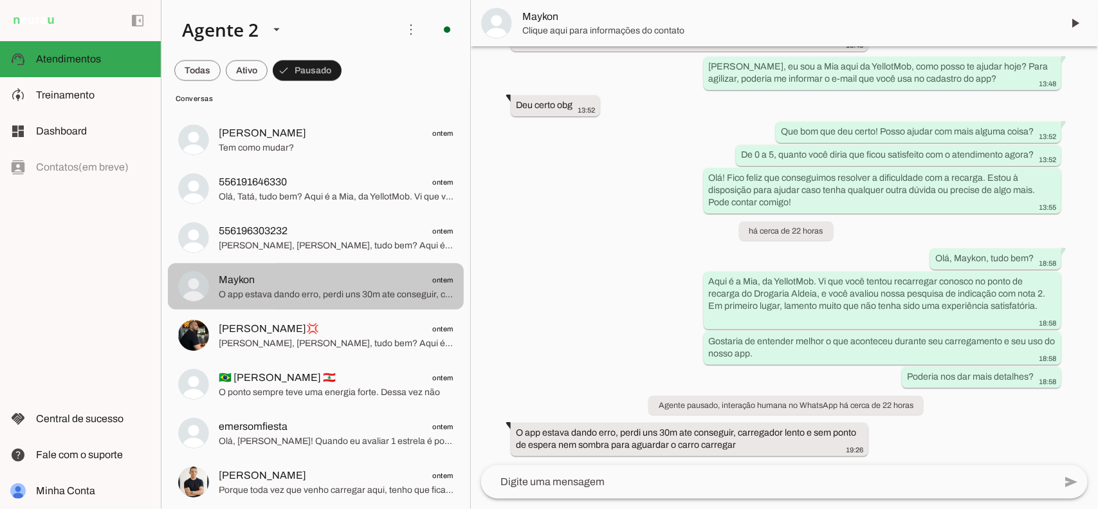
scroll to position [944, 0]
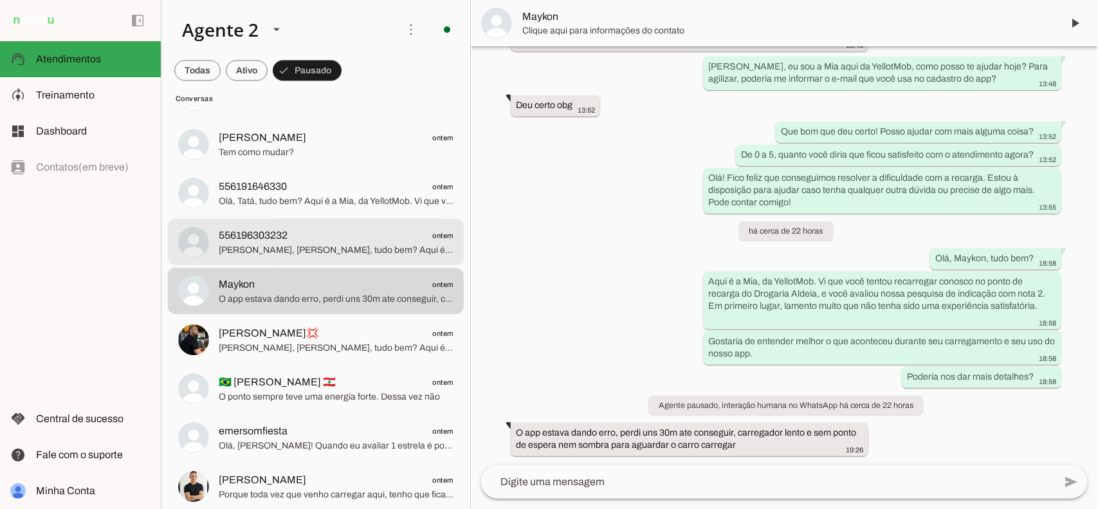
click at [304, 240] on span "556196303232 ontem" at bounding box center [336, 236] width 235 height 16
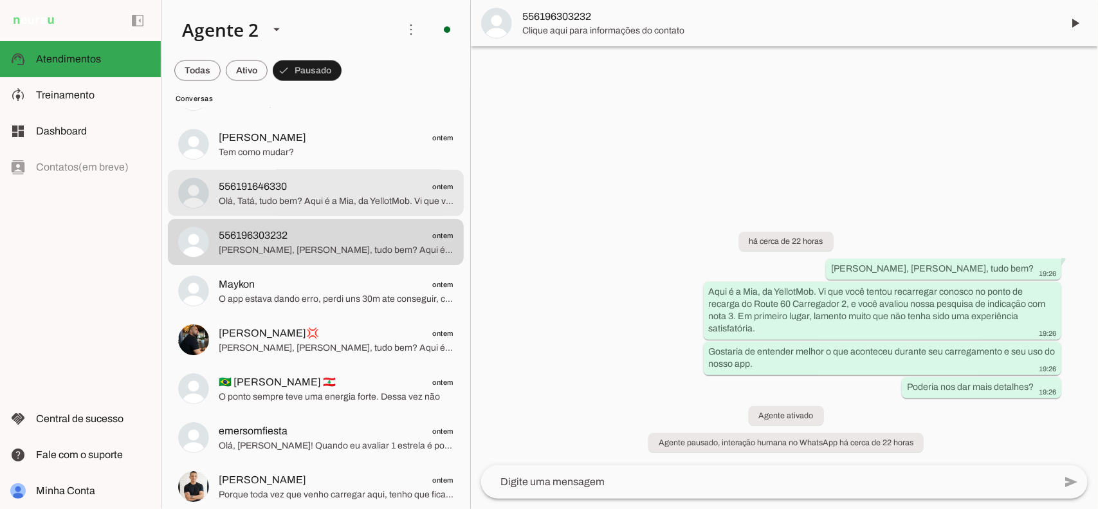
click at [345, 200] on span "Olá, Tatá, tudo bem? Aqui é a Mia, da YellotMob. Vi que você tentou recarregar …" at bounding box center [336, 201] width 235 height 13
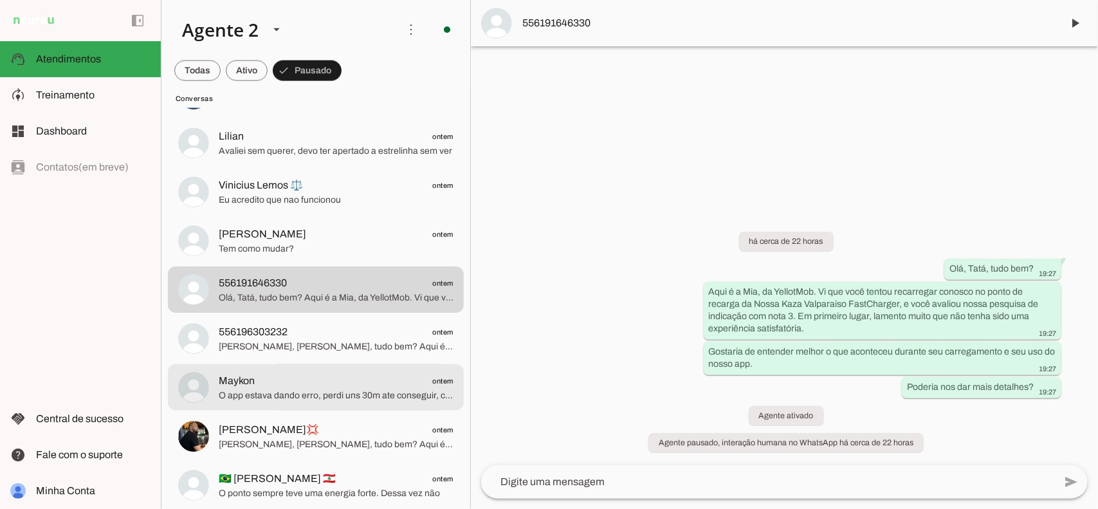
scroll to position [783, 0]
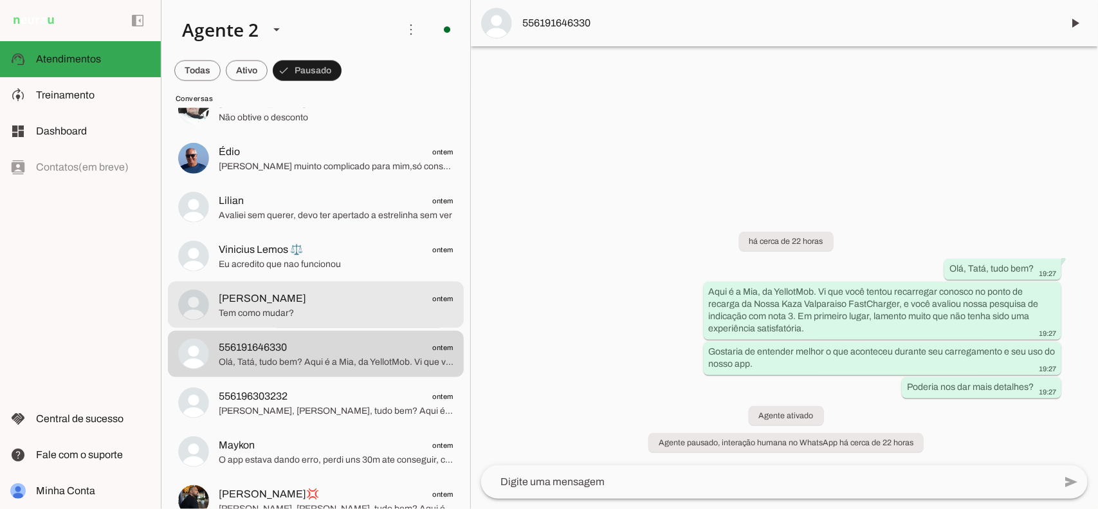
click at [376, 325] on md-item "[PERSON_NAME] ontem Tem como mudar?" at bounding box center [316, 305] width 296 height 46
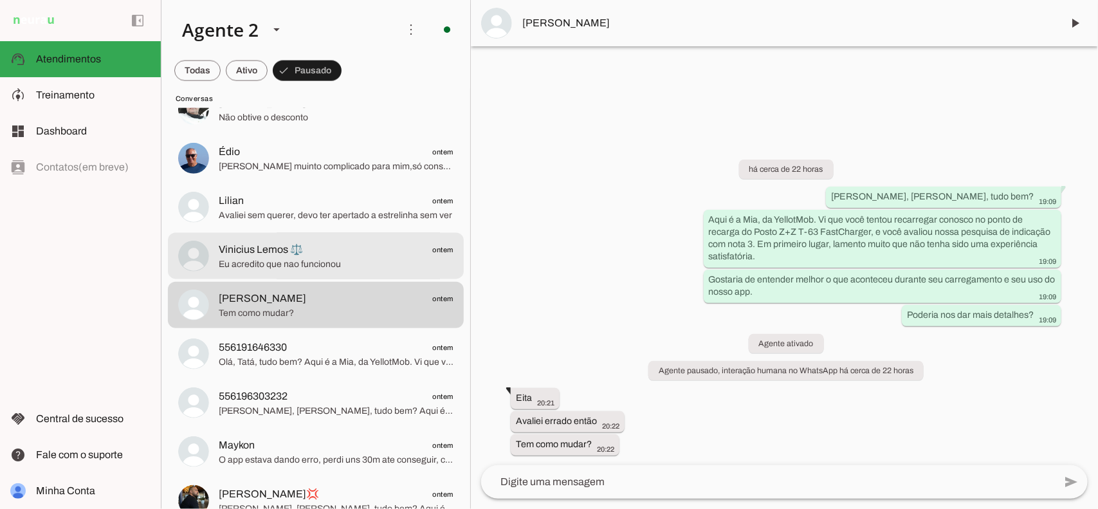
click at [327, 251] on span "Vinicius Lemos ⚖️ ontem" at bounding box center [336, 249] width 235 height 16
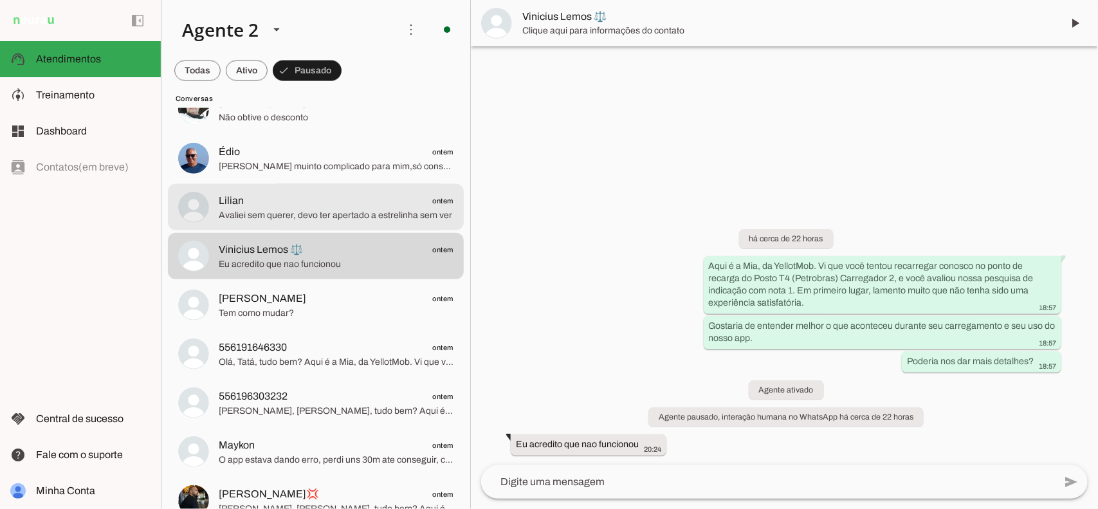
click at [352, 208] on span "Avaliei sem querer, devo ter apertado a estrelinha sem ver" at bounding box center [336, 214] width 235 height 13
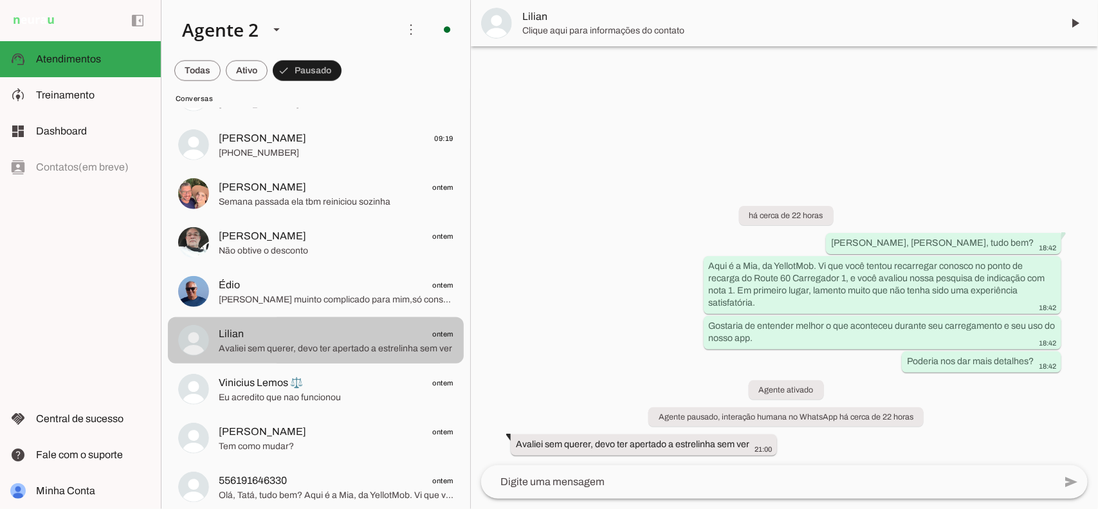
scroll to position [623, 0]
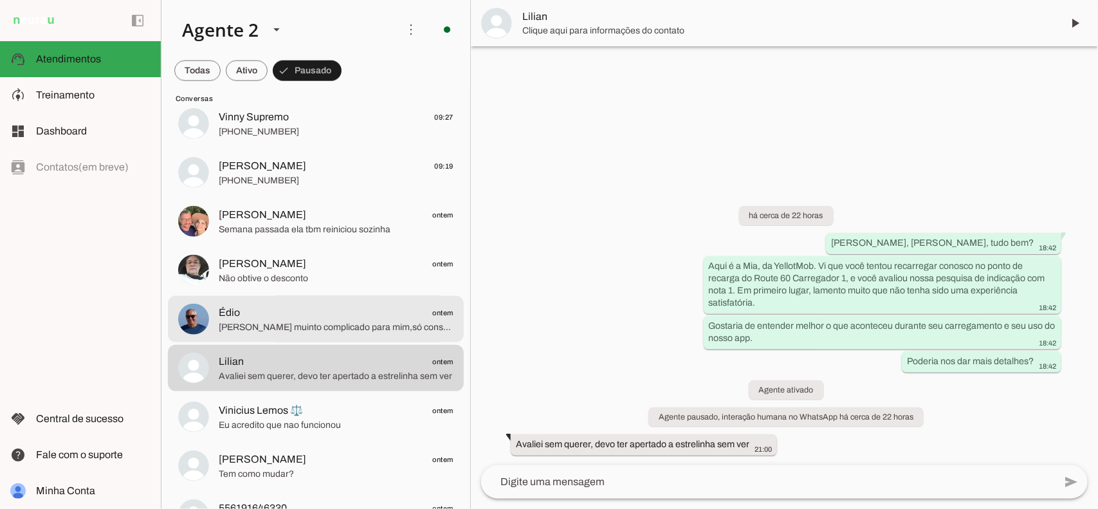
click at [298, 320] on span "[PERSON_NAME] muinto complicado para mim,só consegui a recarga após 3 tentativas" at bounding box center [336, 326] width 235 height 13
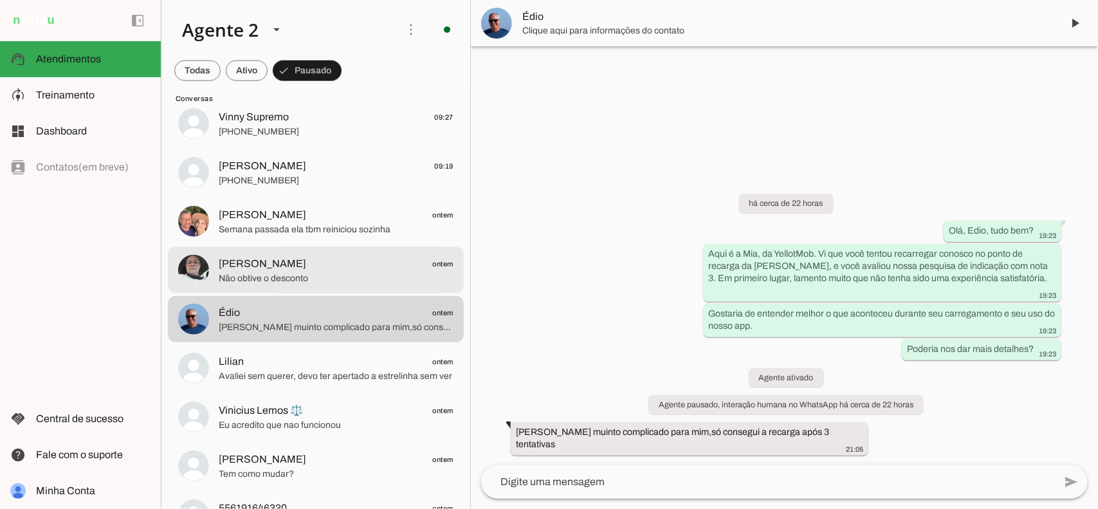
click at [356, 251] on md-item "[PERSON_NAME] ontem Não obtive o desconto" at bounding box center [316, 270] width 296 height 46
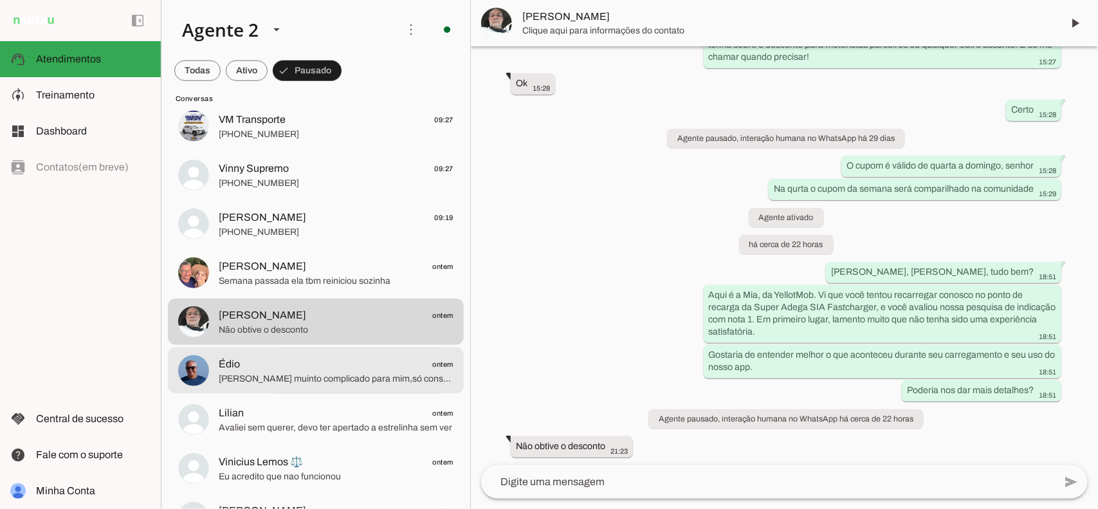
scroll to position [542, 0]
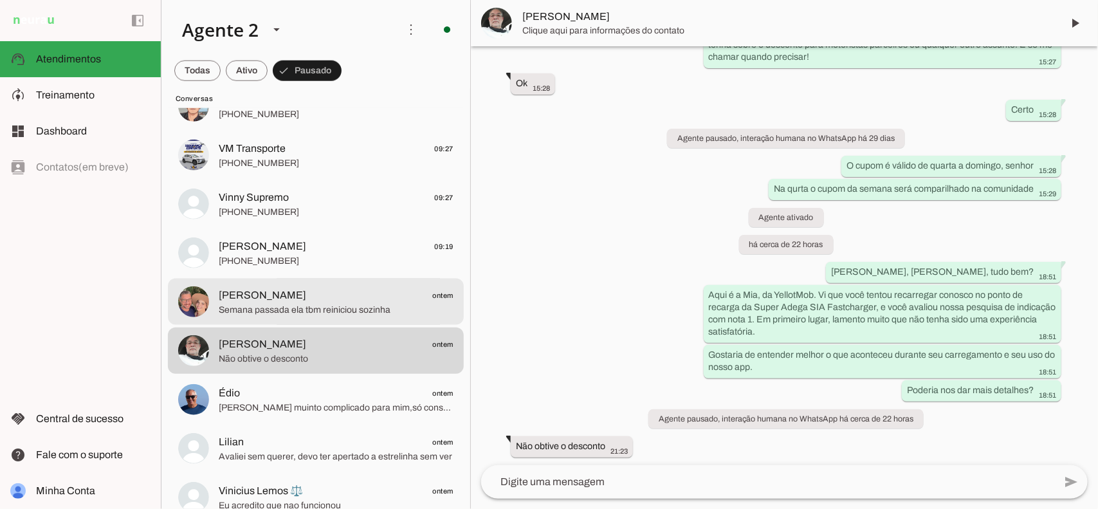
click at [362, 298] on span "[PERSON_NAME] ontem" at bounding box center [336, 295] width 235 height 16
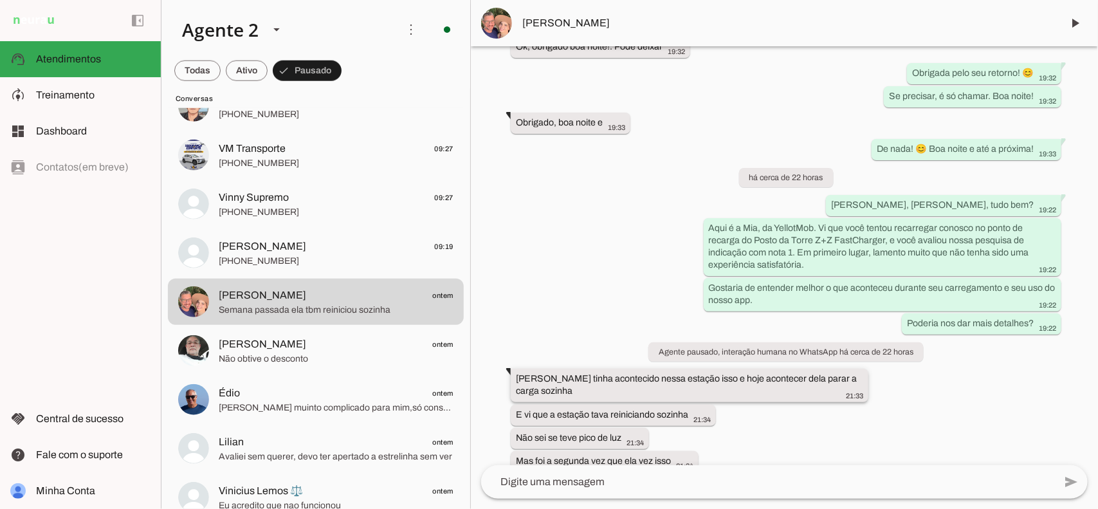
scroll to position [15873, 0]
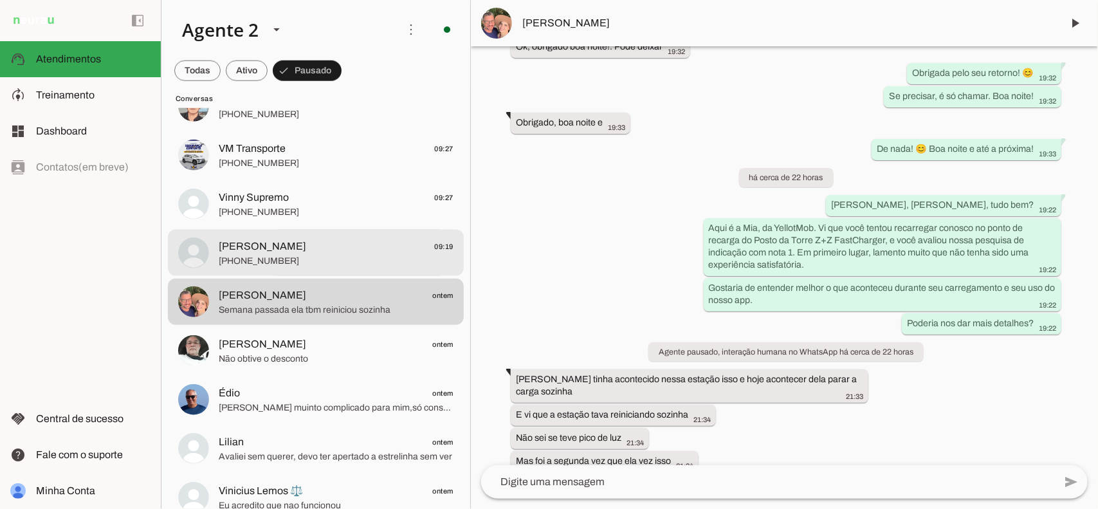
click at [312, 257] on span "[PHONE_NUMBER]" at bounding box center [336, 260] width 235 height 13
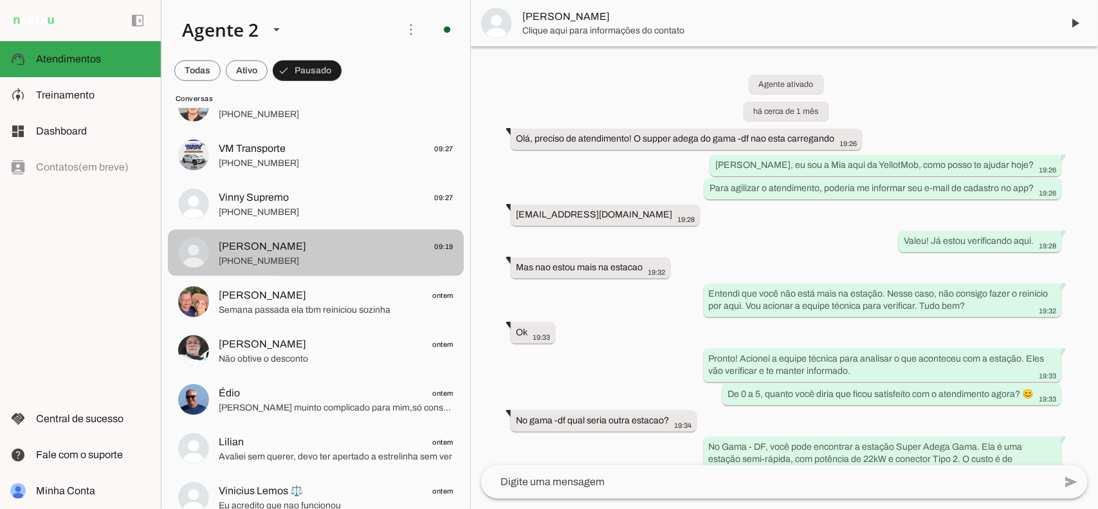
scroll to position [2388, 0]
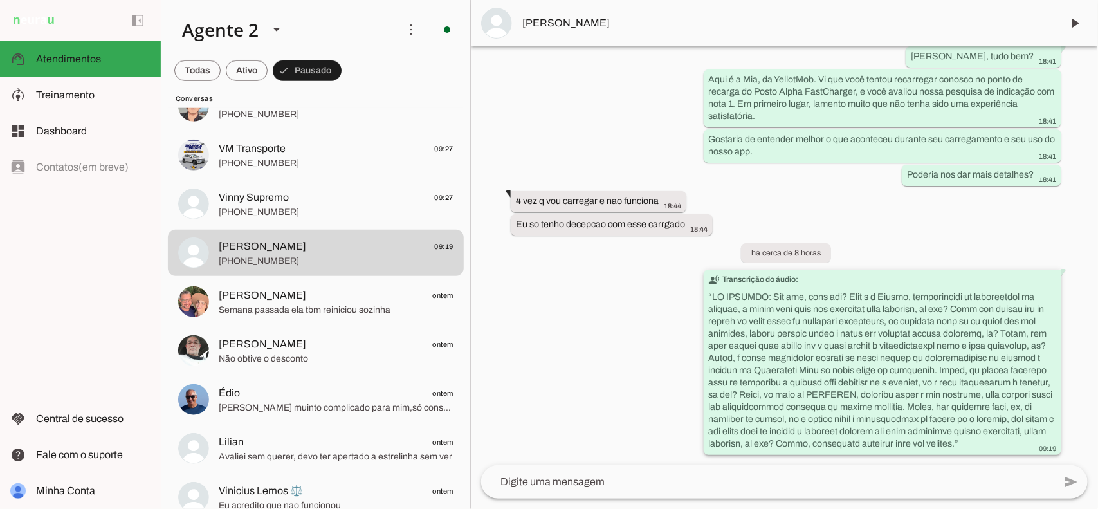
drag, startPoint x: 1036, startPoint y: 432, endPoint x: 772, endPoint y: 275, distance: 307.5
click at [0, 0] on slot "transcribe Transcrição do áudio: “ ”" at bounding box center [0, 0] width 0 height 0
click at [818, 243] on whatsapp-system-message-bubble "há cerca de 8 horas" at bounding box center [786, 252] width 90 height 19
